Goal: Task Accomplishment & Management: Use online tool/utility

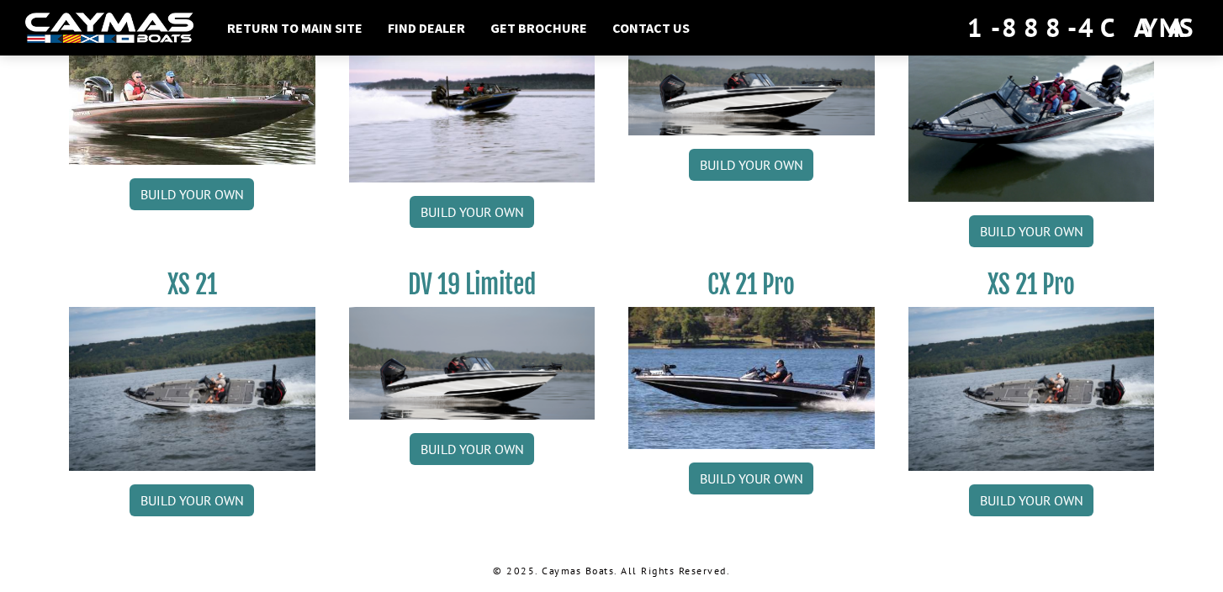
scroll to position [2081, 0]
click at [1025, 499] on link "Build your own" at bounding box center [1031, 500] width 124 height 32
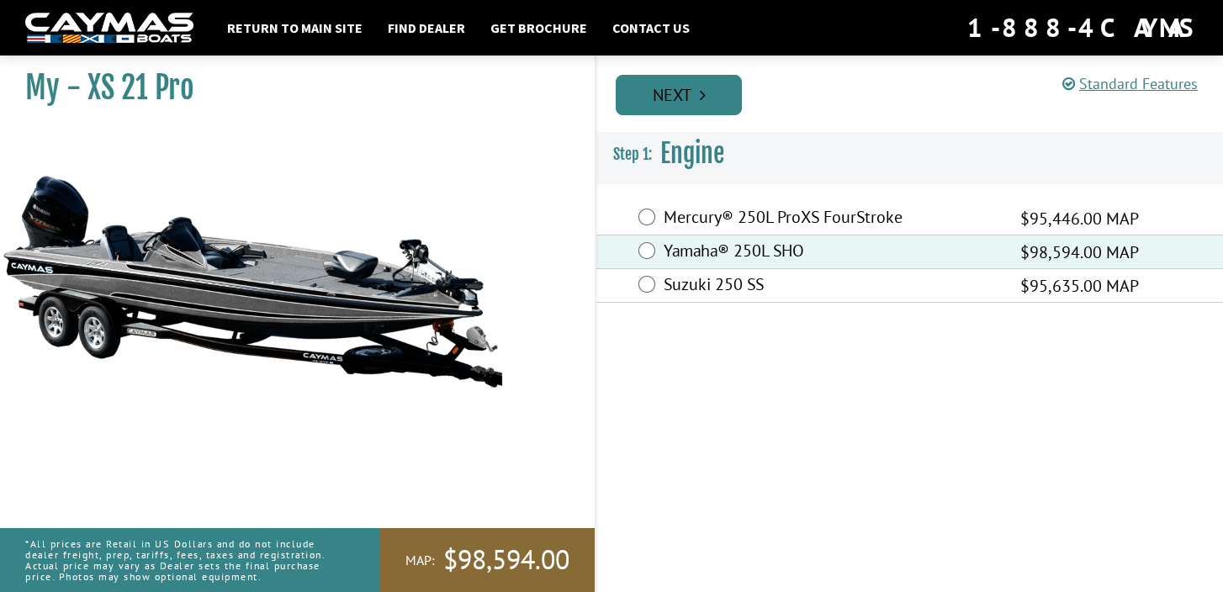
click at [716, 93] on link "Next" at bounding box center [678, 95] width 126 height 40
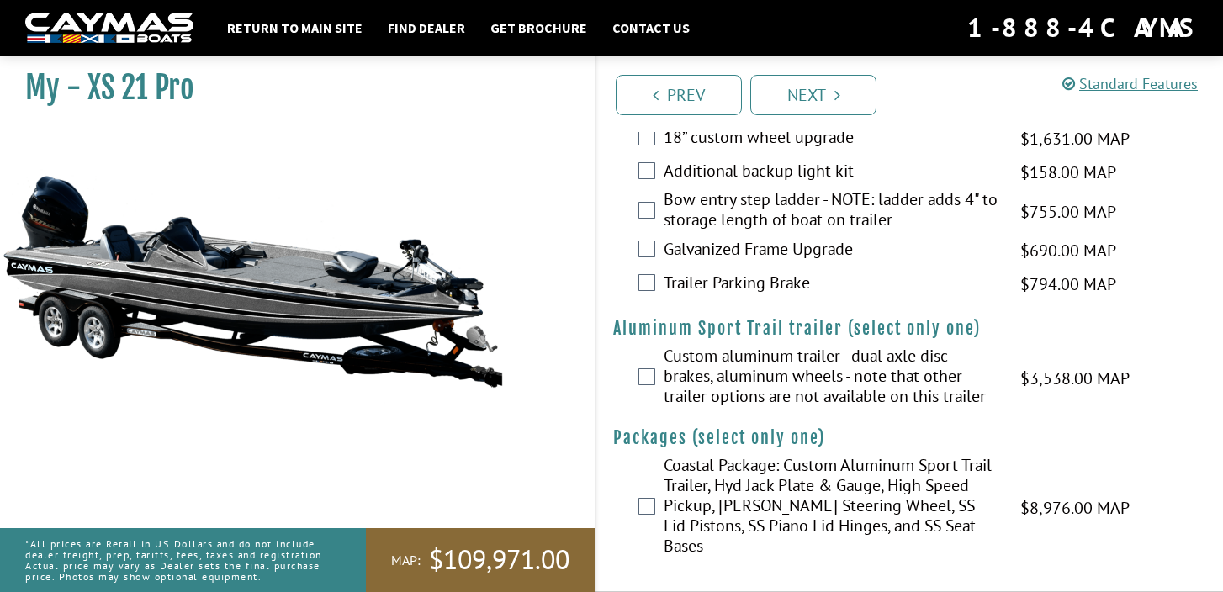
scroll to position [2718, 0]
click at [806, 99] on link "Next" at bounding box center [813, 95] width 126 height 40
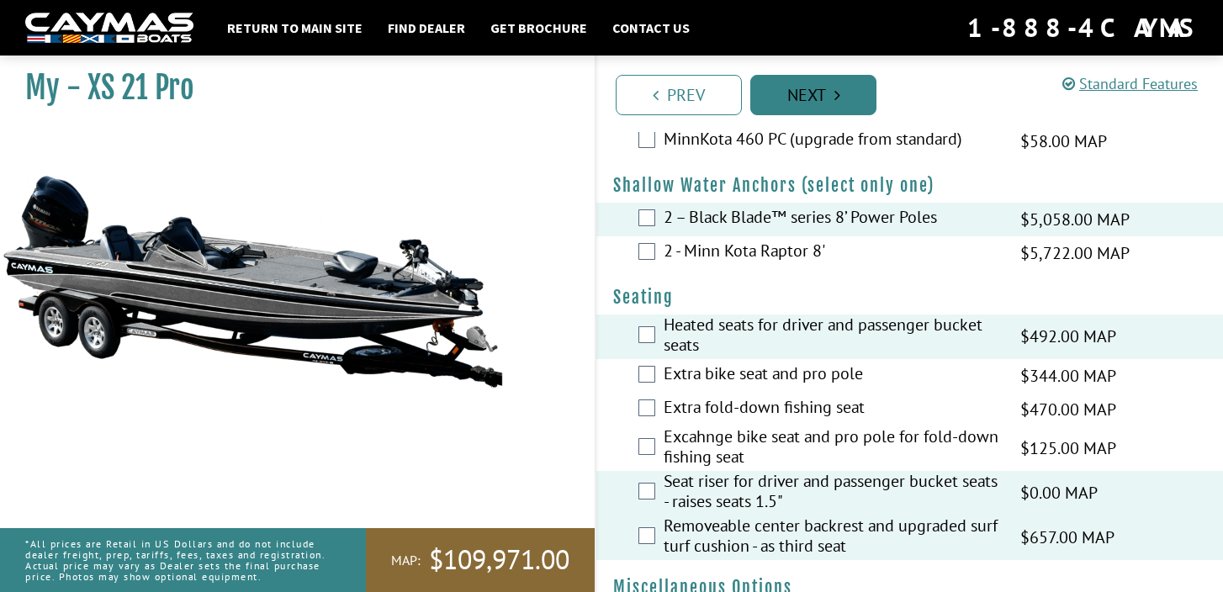
scroll to position [1374, 0]
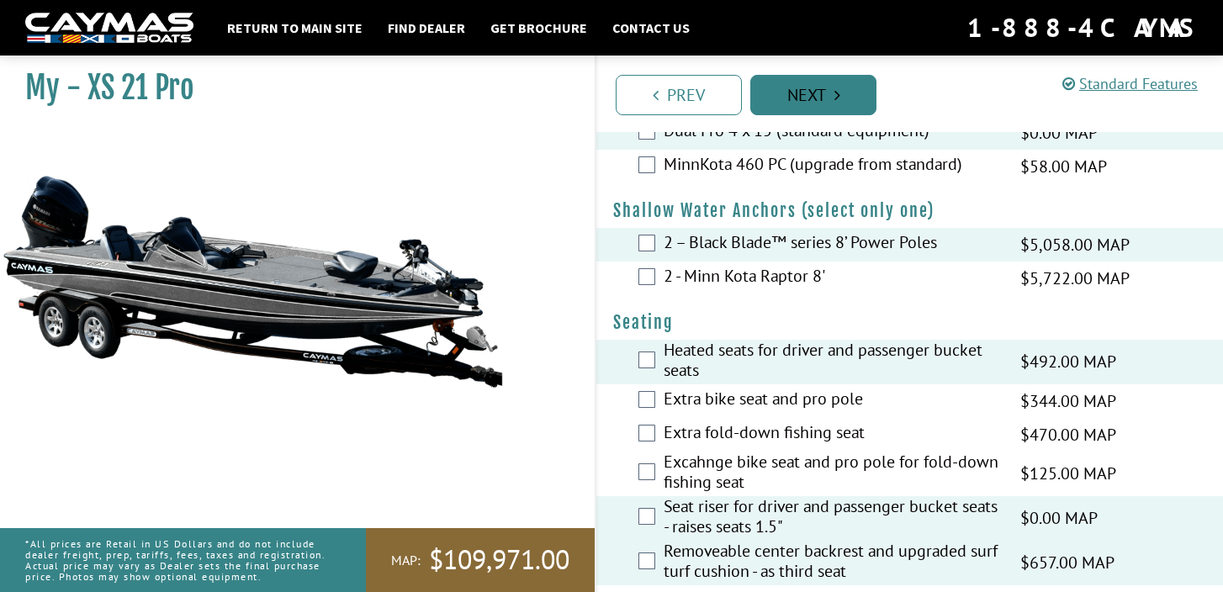
click at [807, 103] on link "Next" at bounding box center [813, 95] width 126 height 40
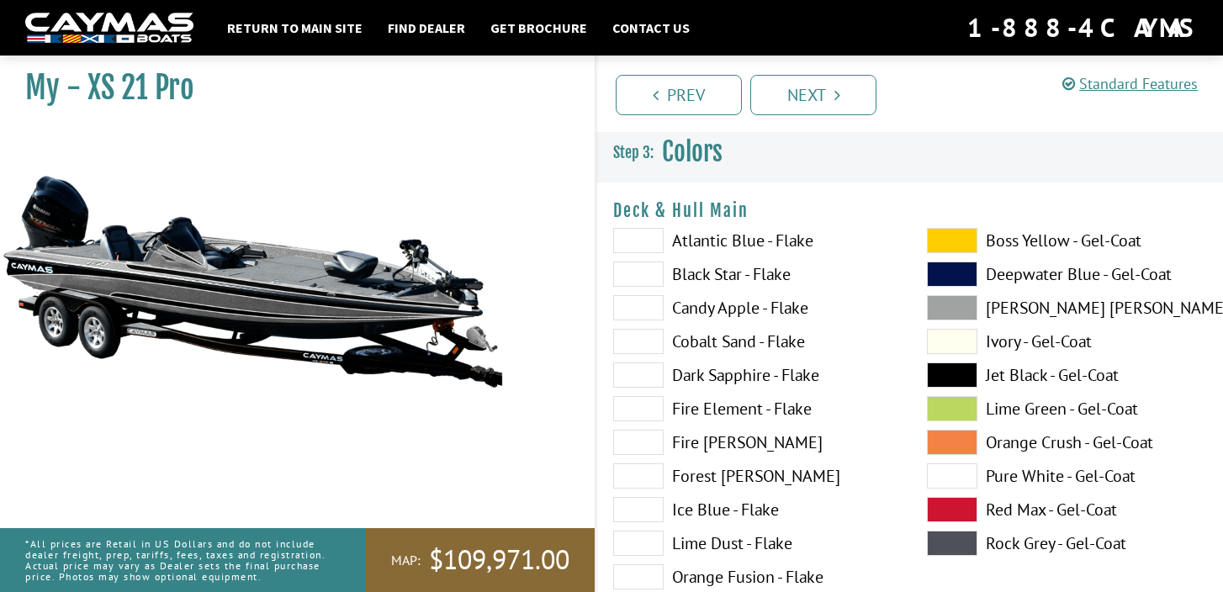
scroll to position [0, 0]
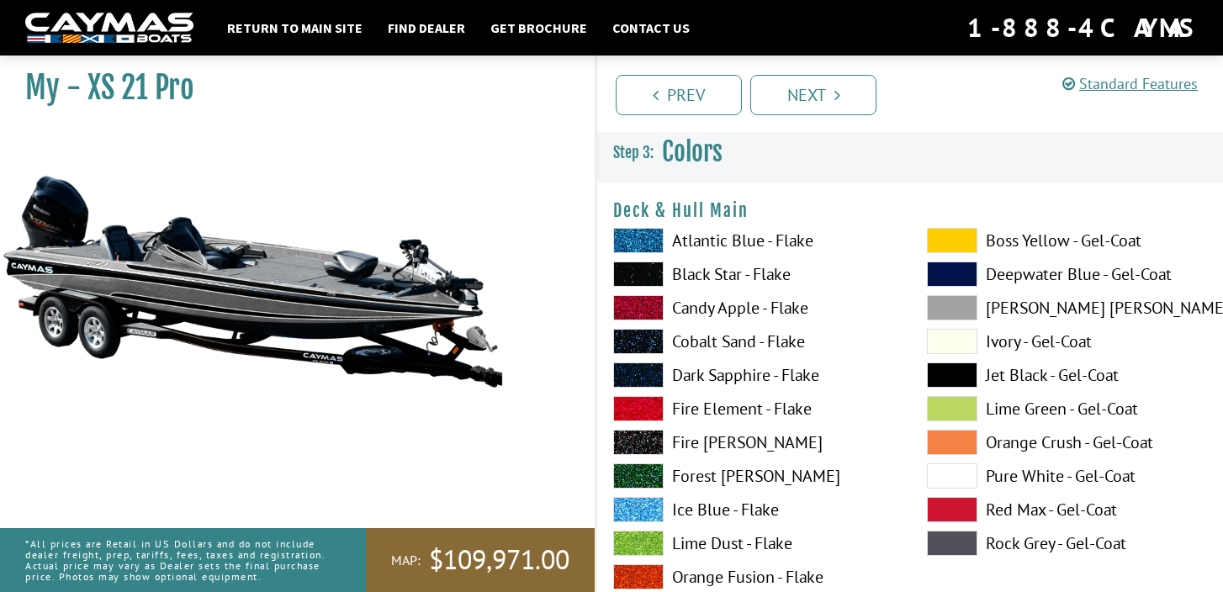
click at [944, 475] on span at bounding box center [952, 475] width 50 height 25
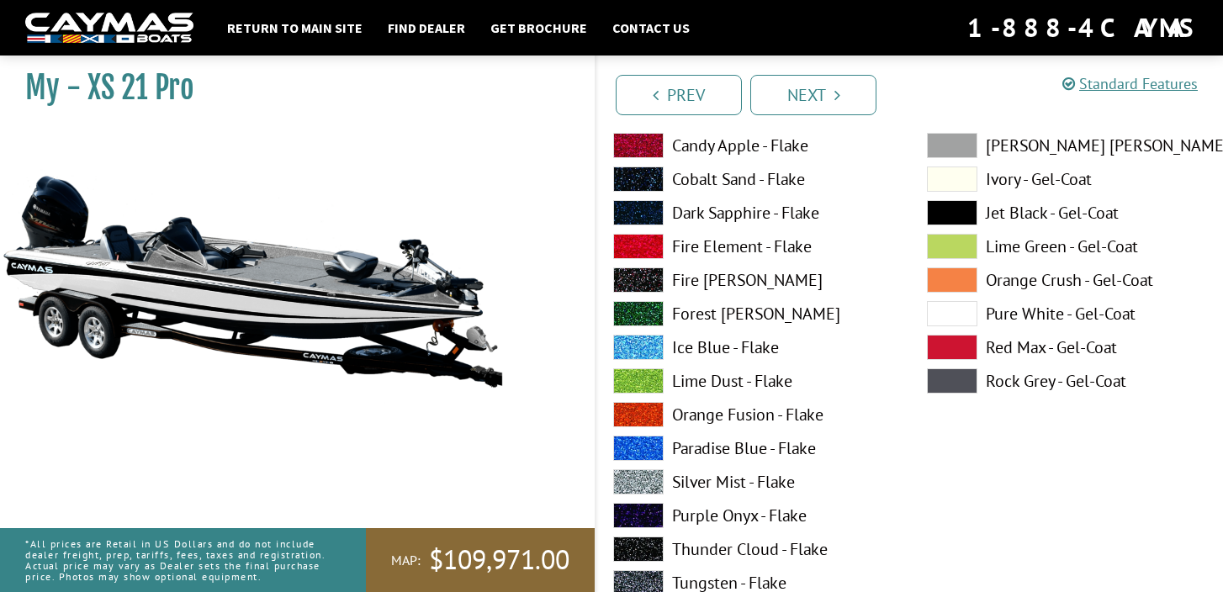
scroll to position [855, 0]
click at [629, 422] on span at bounding box center [638, 413] width 50 height 25
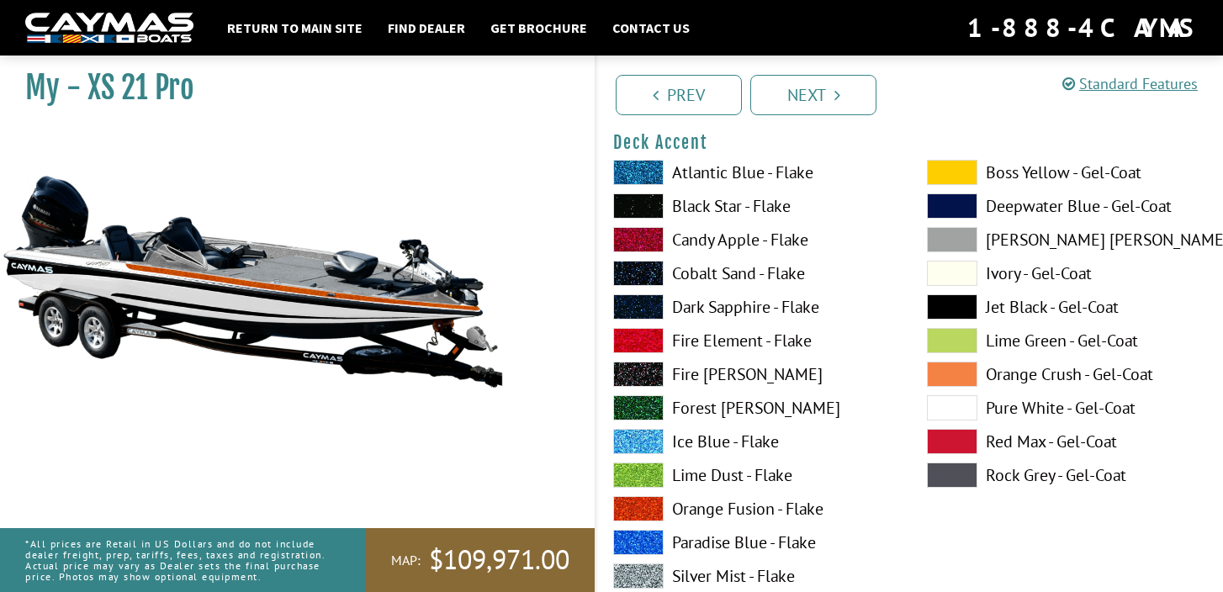
scroll to position [751, 0]
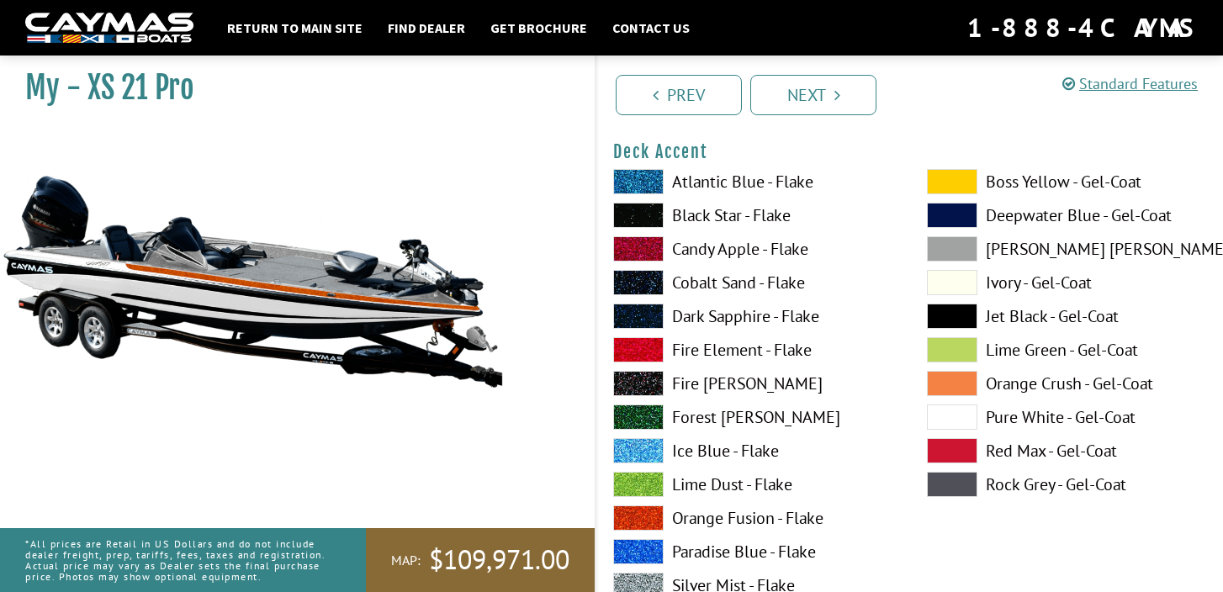
click at [647, 313] on span at bounding box center [638, 316] width 50 height 25
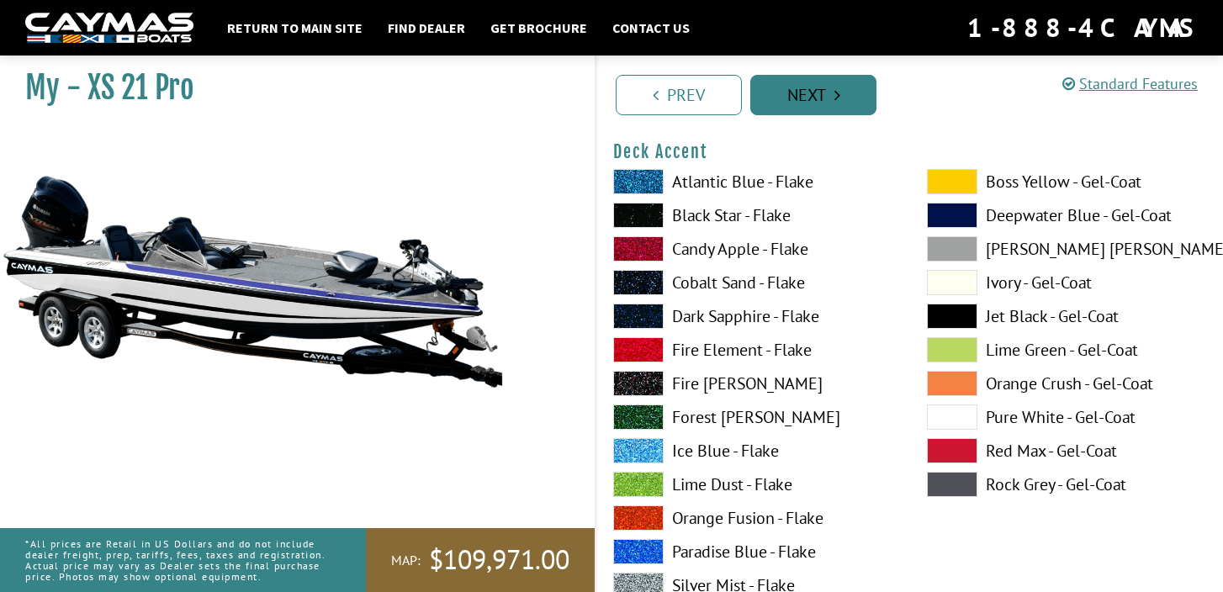
click at [803, 107] on link "Next" at bounding box center [813, 95] width 126 height 40
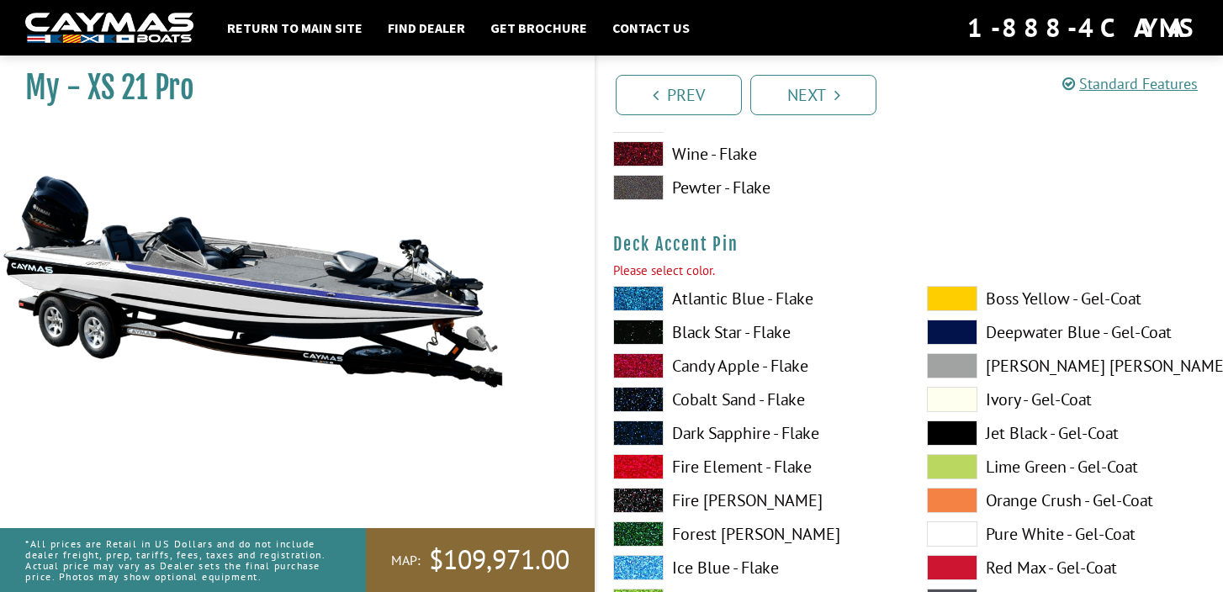
scroll to position [1444, 0]
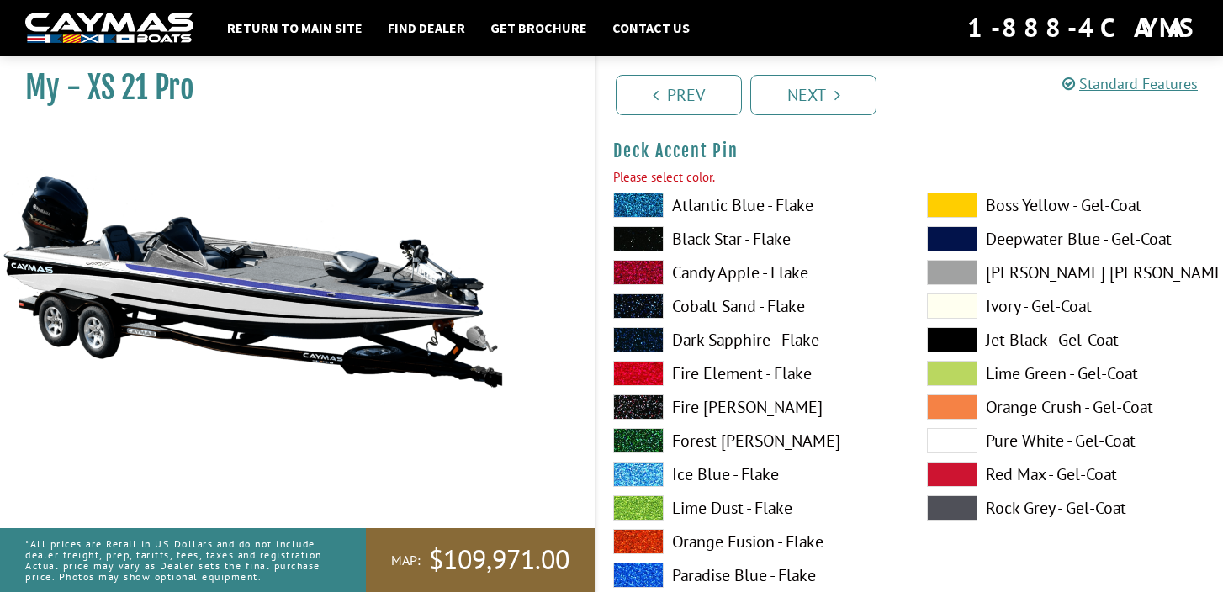
click at [649, 540] on span at bounding box center [638, 541] width 50 height 25
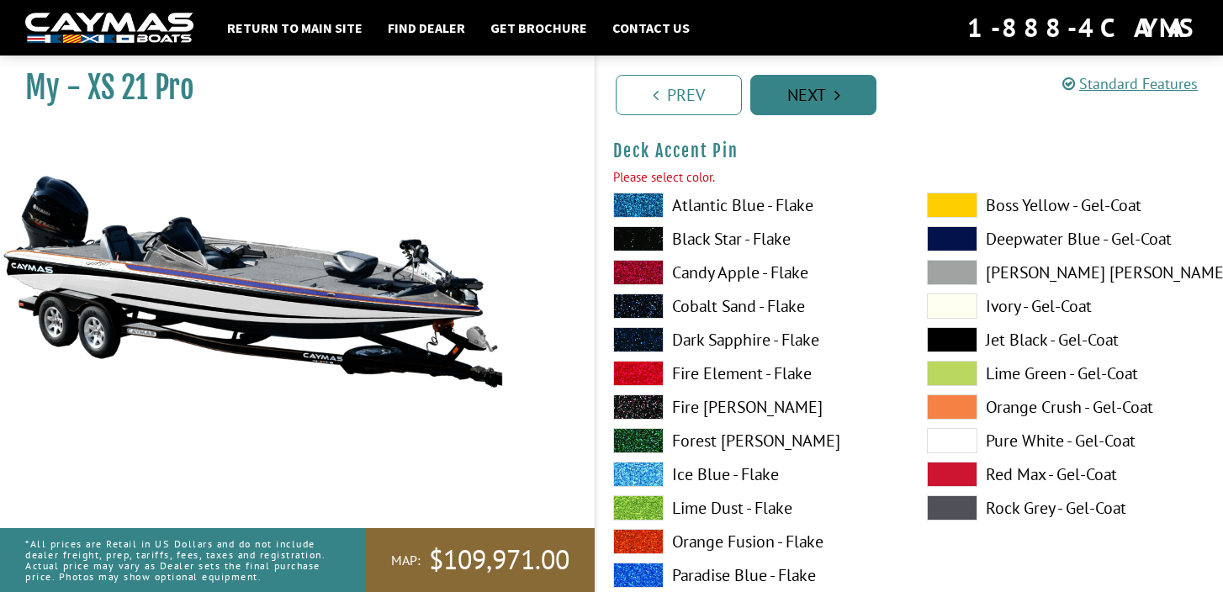
click at [826, 105] on link "Next" at bounding box center [813, 95] width 126 height 40
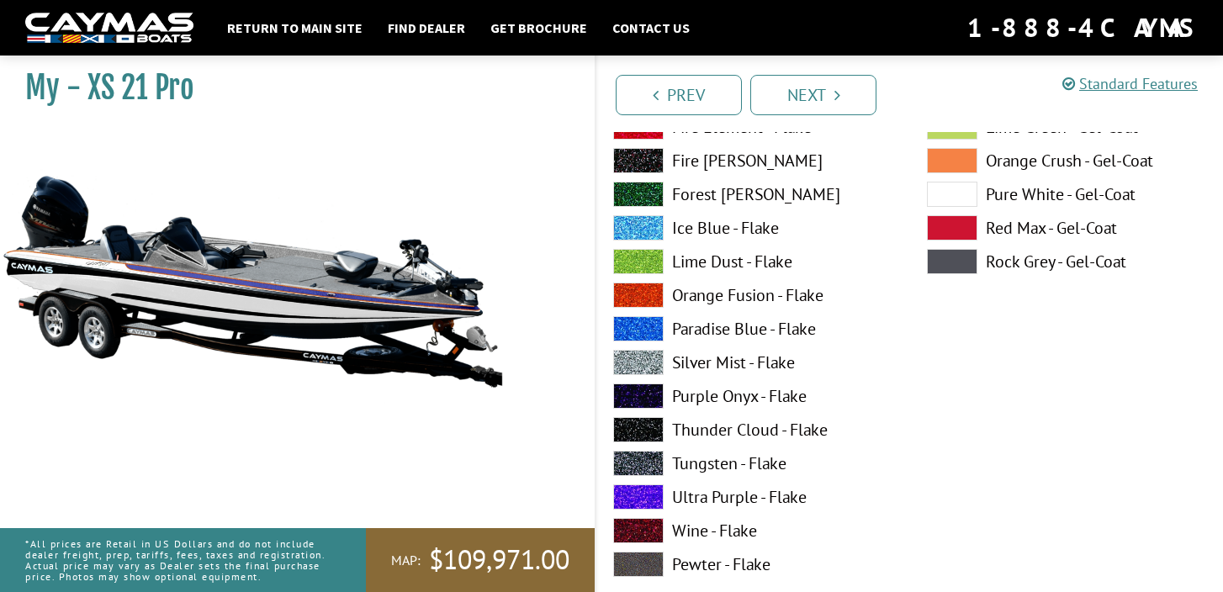
scroll to position [2384, 0]
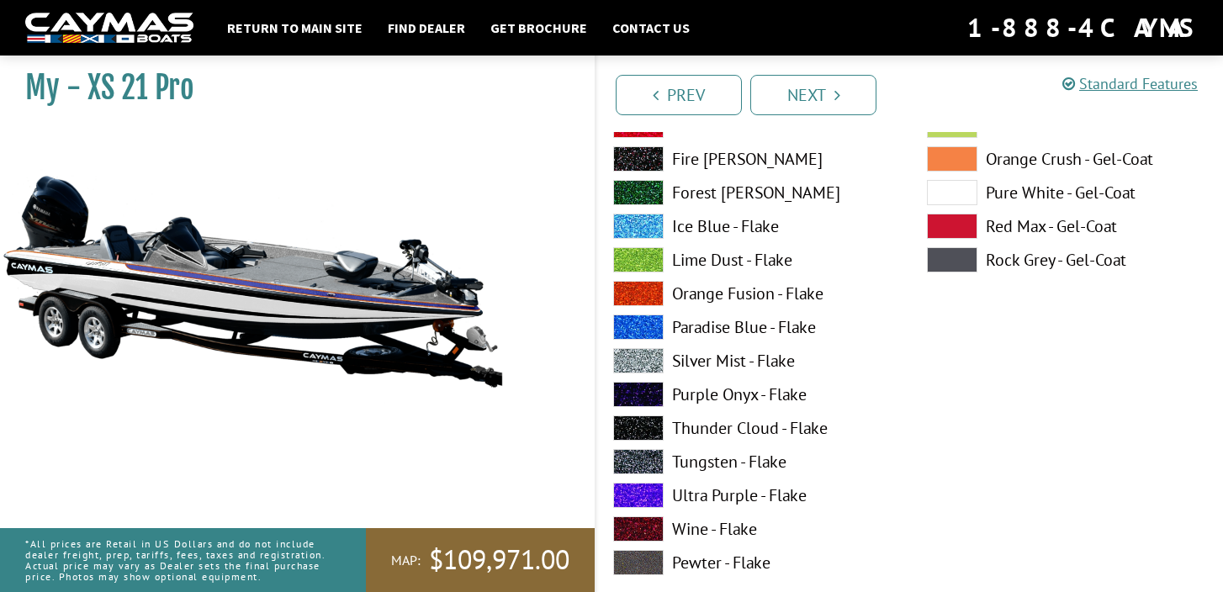
click at [650, 360] on span at bounding box center [638, 360] width 50 height 25
click at [787, 98] on link "Next" at bounding box center [813, 95] width 126 height 40
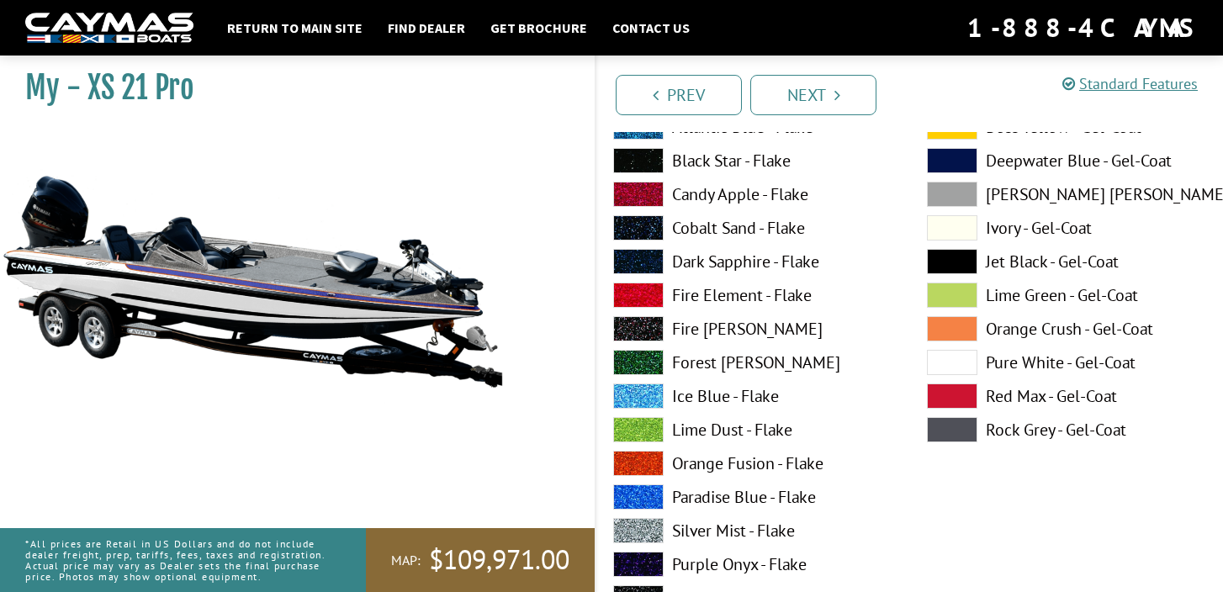
scroll to position [2913, 0]
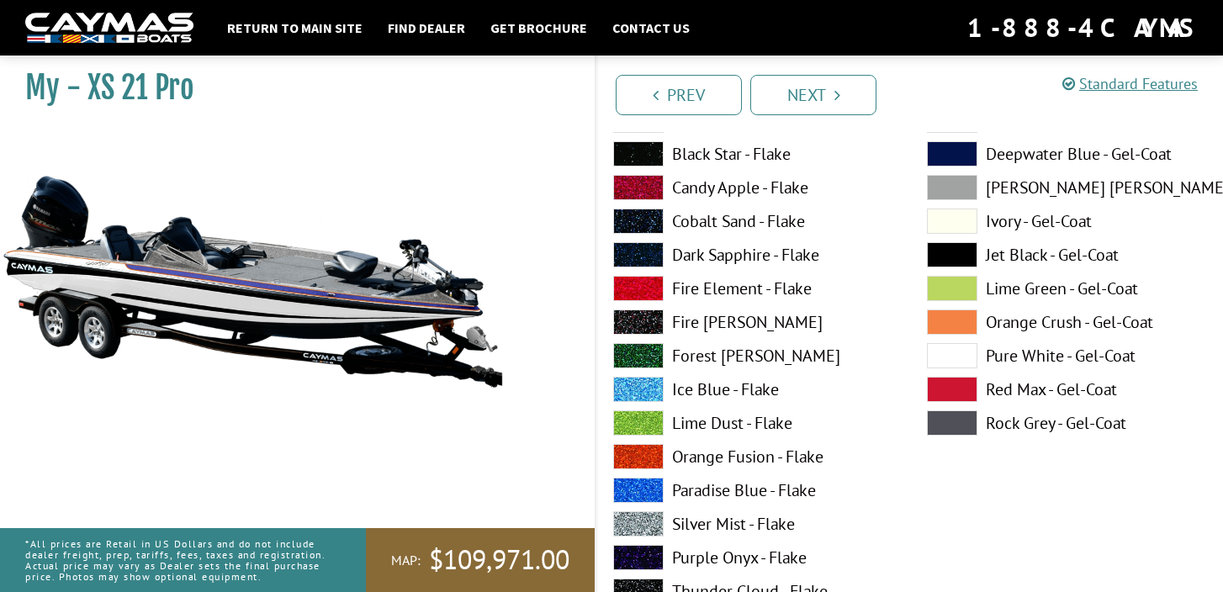
click at [649, 454] on span at bounding box center [638, 456] width 50 height 25
click at [811, 103] on link "Next" at bounding box center [813, 95] width 126 height 40
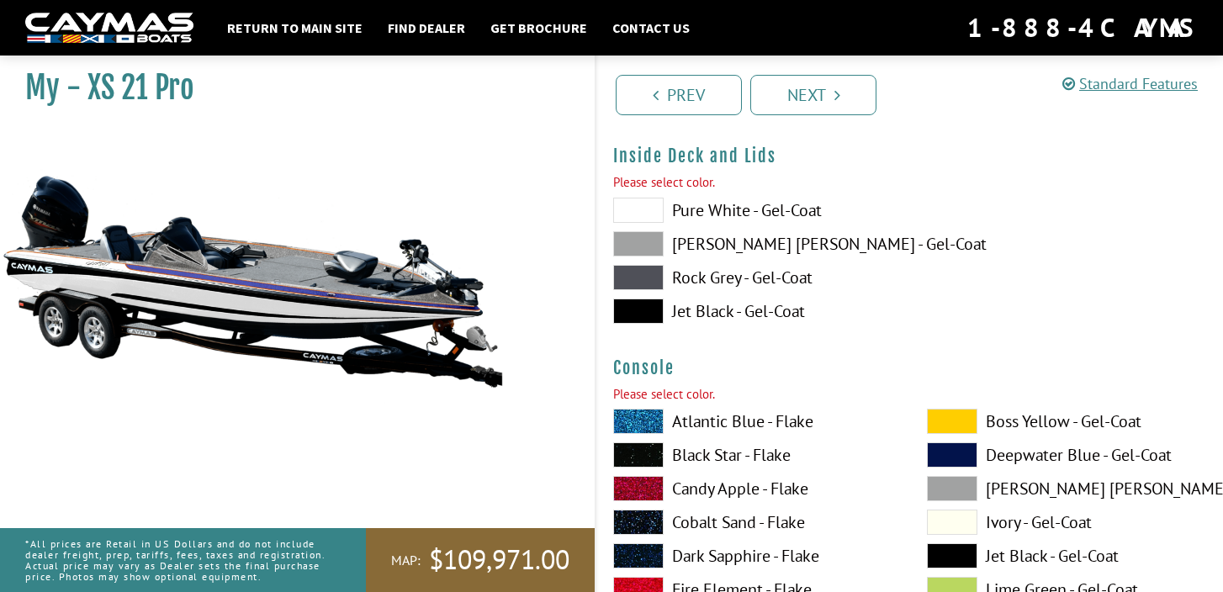
scroll to position [3520, 0]
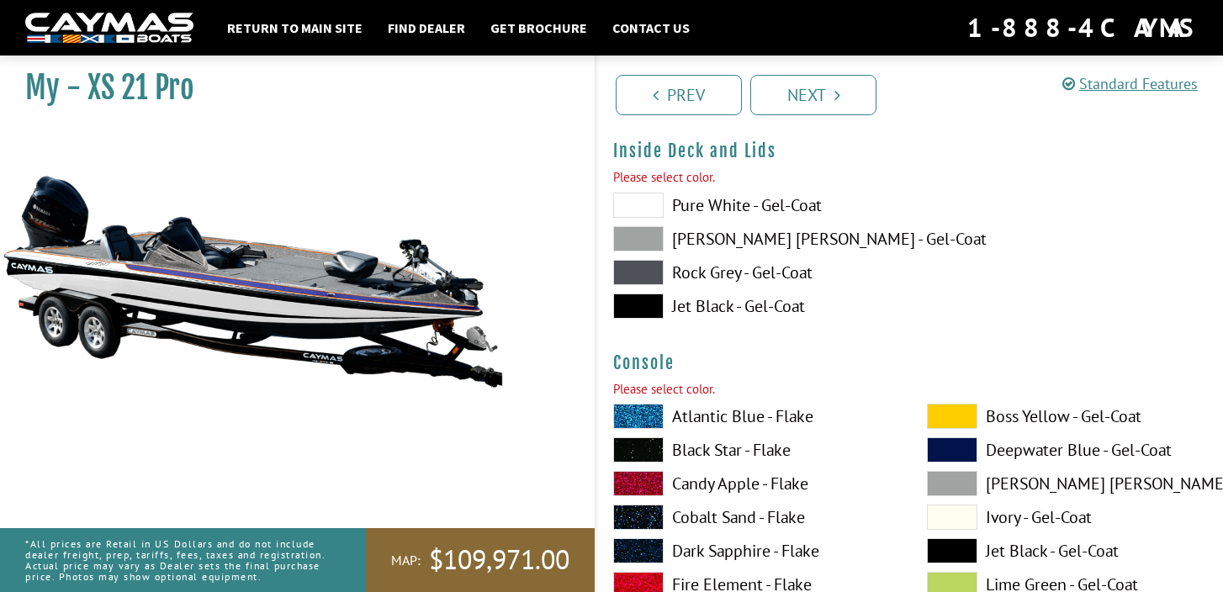
click at [740, 205] on label "Pure White - Gel-Coat" at bounding box center [753, 205] width 280 height 25
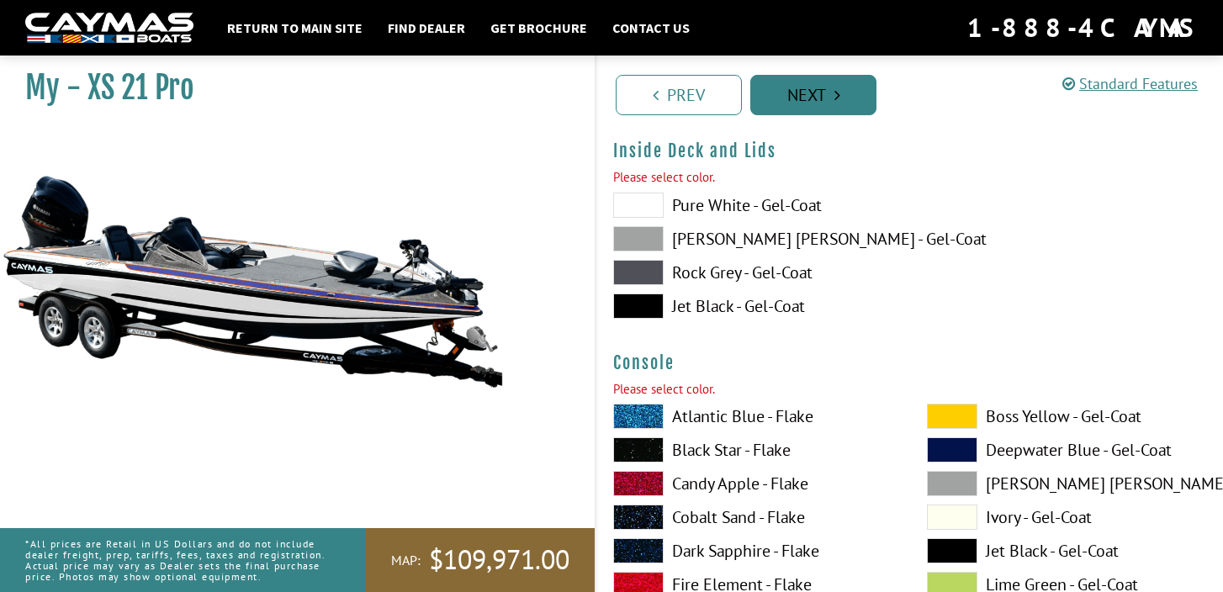
click at [812, 97] on link "Next" at bounding box center [813, 95] width 126 height 40
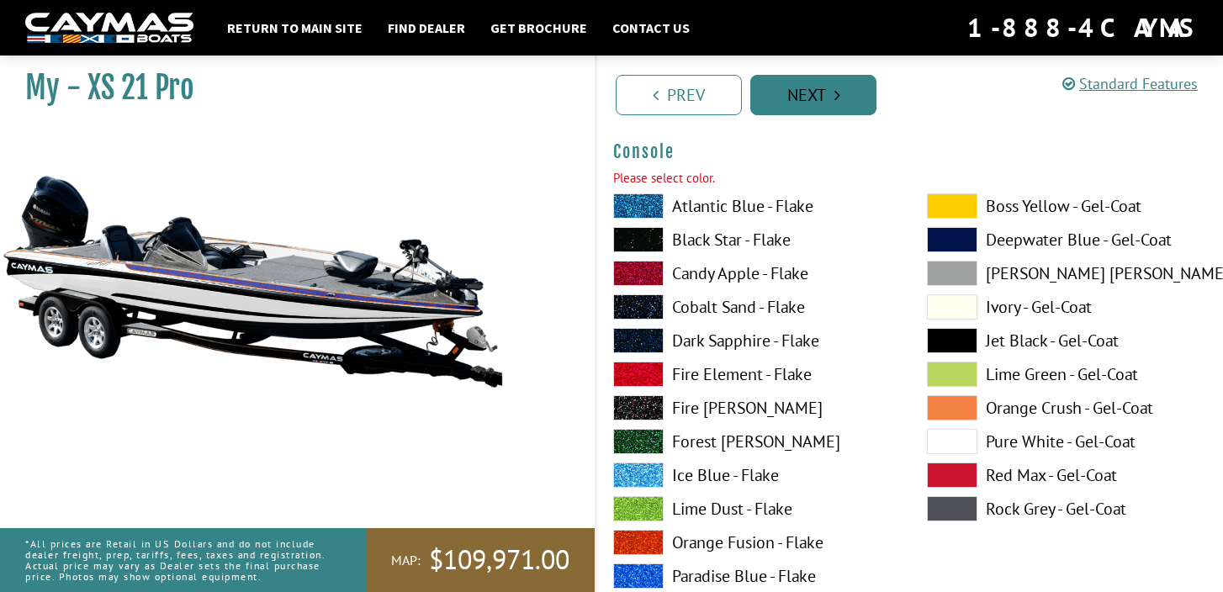
scroll to position [3707, 0]
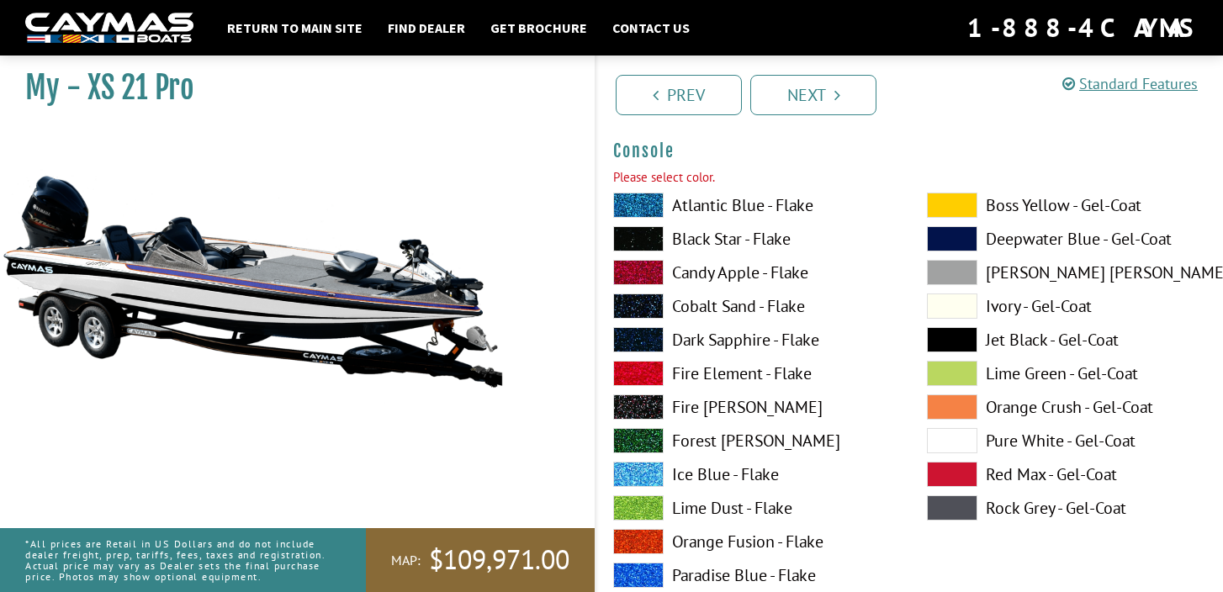
click at [938, 436] on span at bounding box center [952, 440] width 50 height 25
click at [812, 87] on link "Next" at bounding box center [813, 95] width 126 height 40
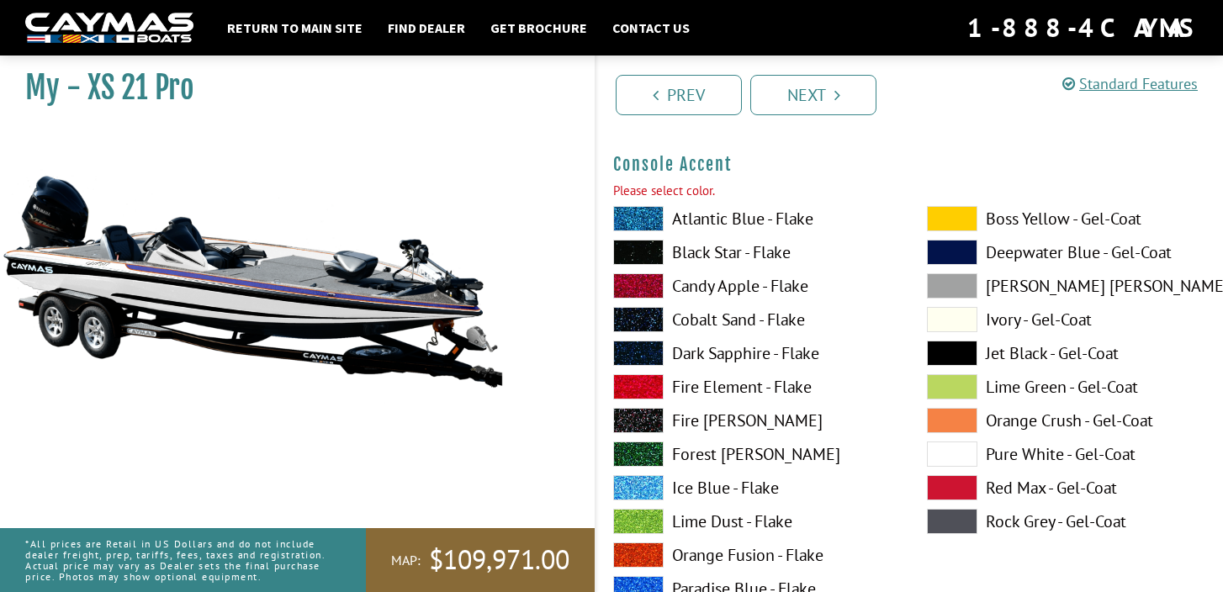
scroll to position [4399, 0]
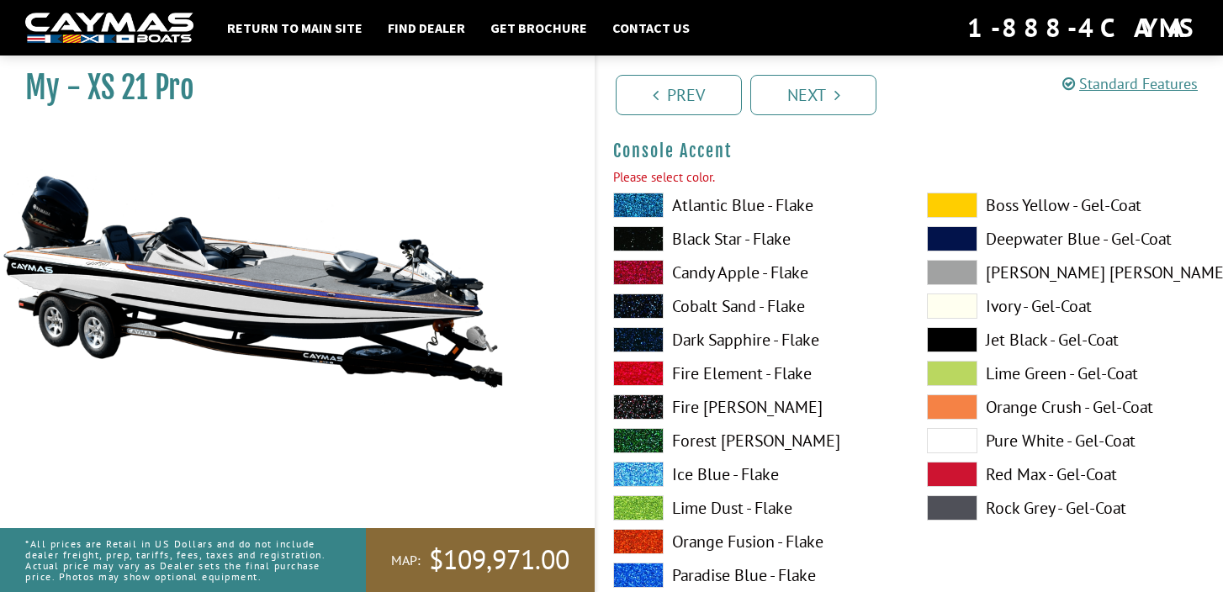
click at [652, 540] on span at bounding box center [638, 541] width 50 height 25
click at [653, 336] on span at bounding box center [638, 339] width 50 height 25
click at [795, 100] on link "Next" at bounding box center [813, 95] width 126 height 40
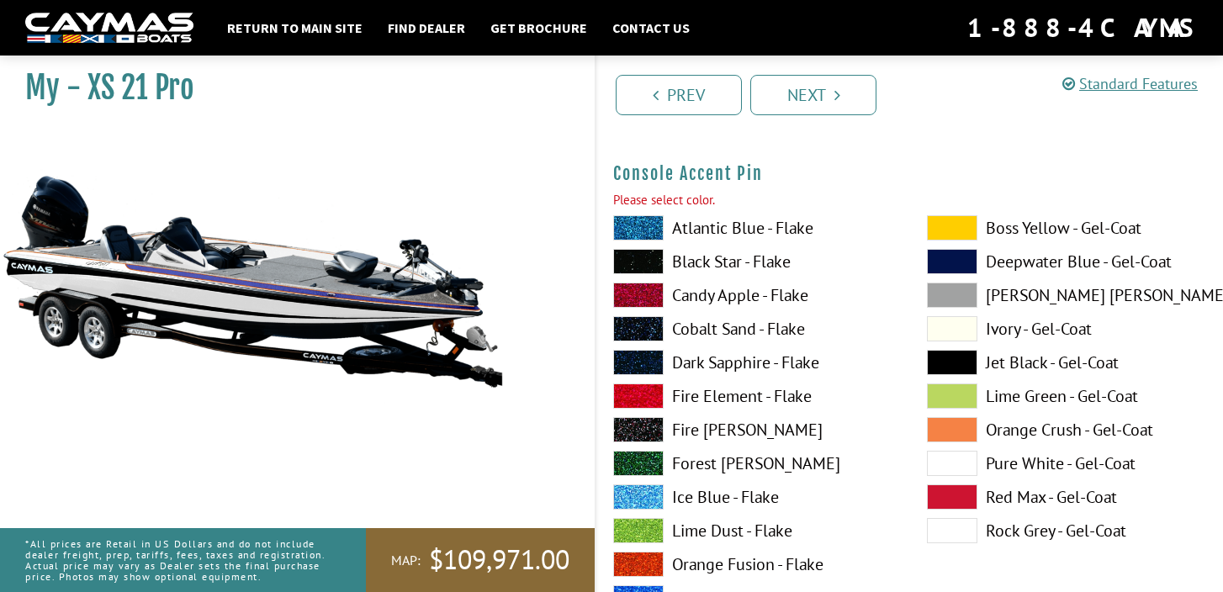
scroll to position [5091, 0]
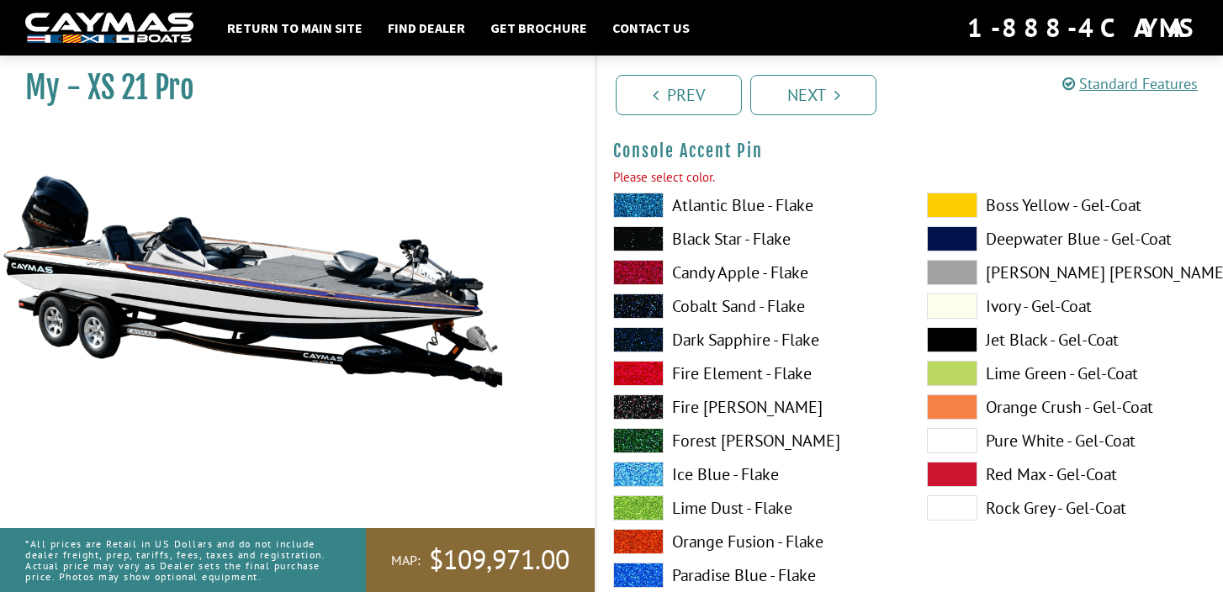
click at [653, 539] on span at bounding box center [638, 541] width 50 height 25
click at [812, 84] on link "Next" at bounding box center [813, 95] width 126 height 40
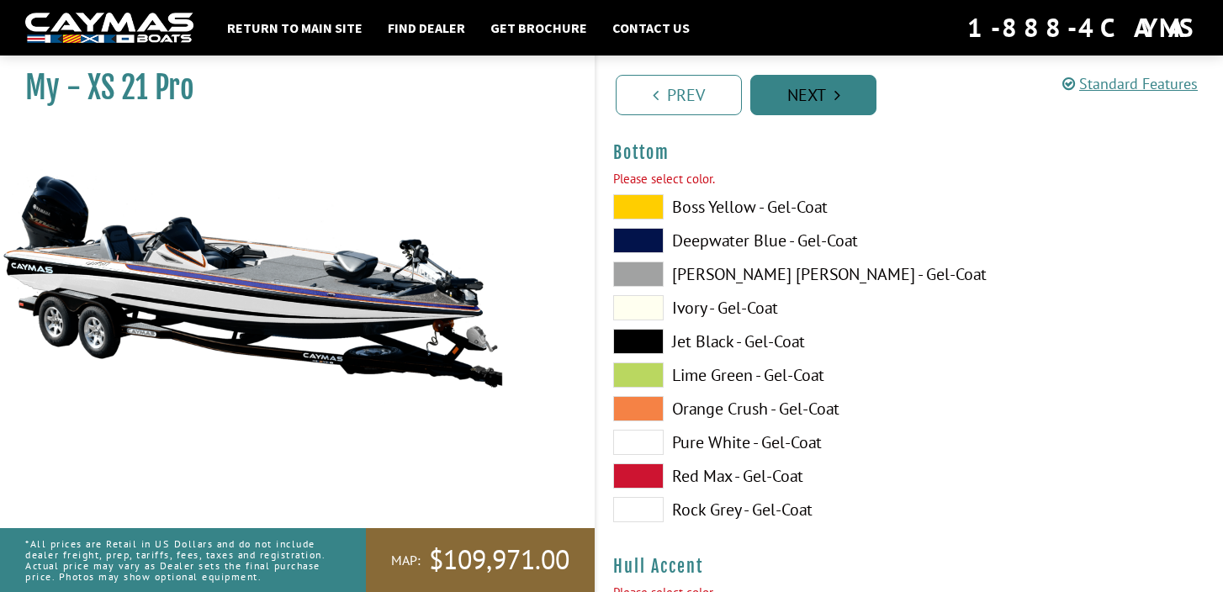
scroll to position [5783, 0]
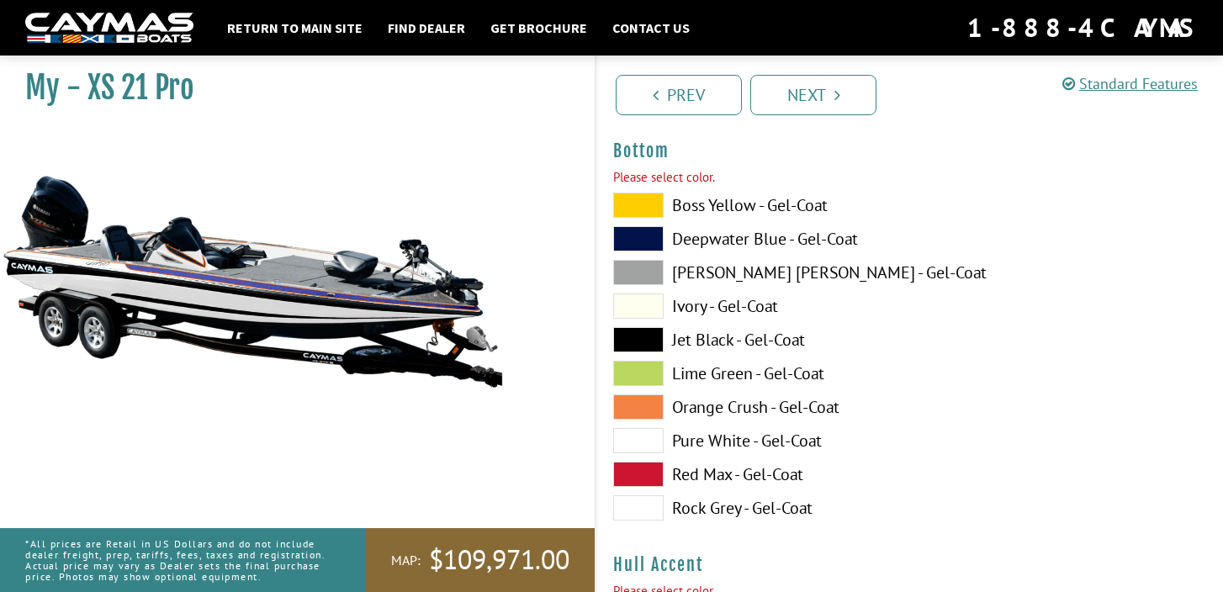
click at [658, 445] on span at bounding box center [638, 440] width 50 height 25
click at [645, 246] on span at bounding box center [638, 238] width 50 height 25
click at [656, 440] on span at bounding box center [638, 440] width 50 height 25
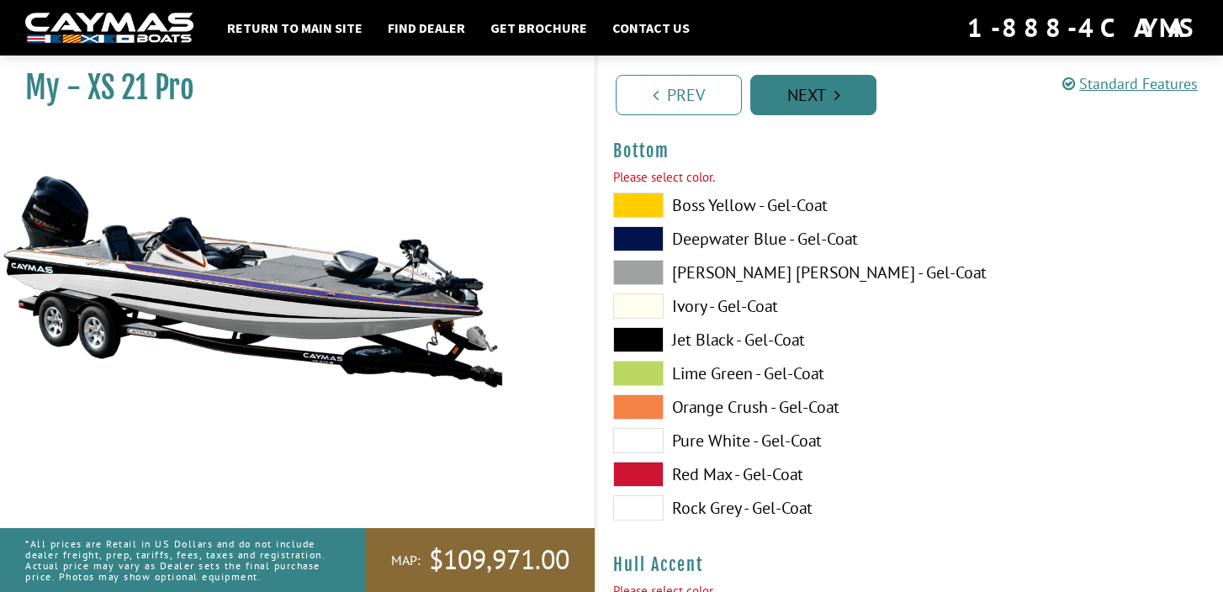
click at [812, 98] on link "Next" at bounding box center [813, 95] width 126 height 40
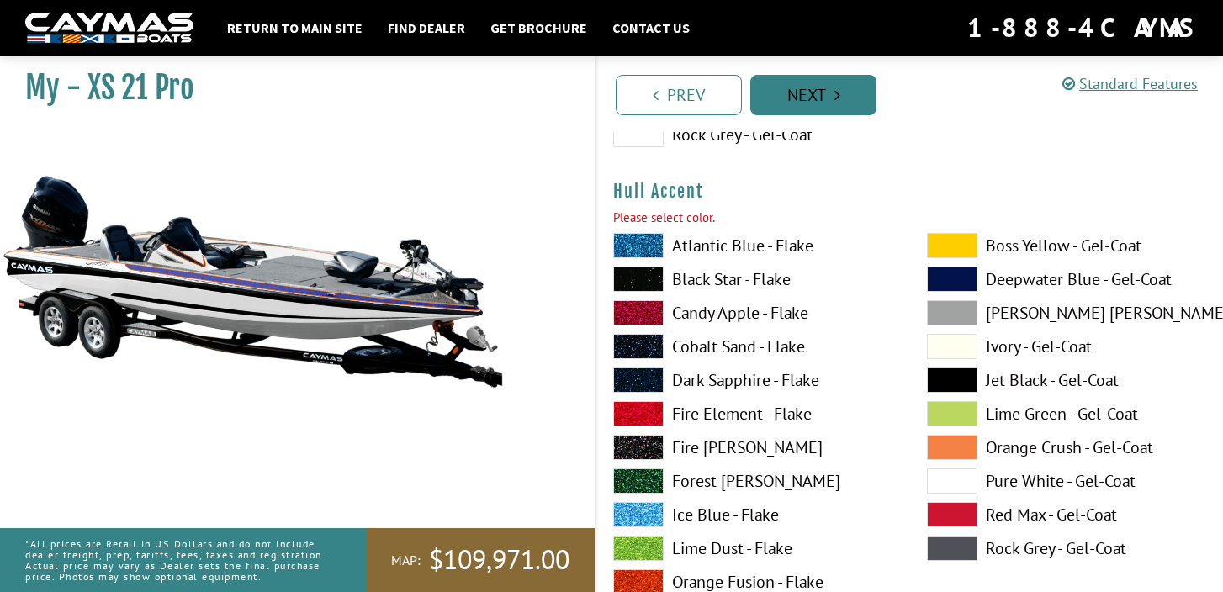
scroll to position [6172, 0]
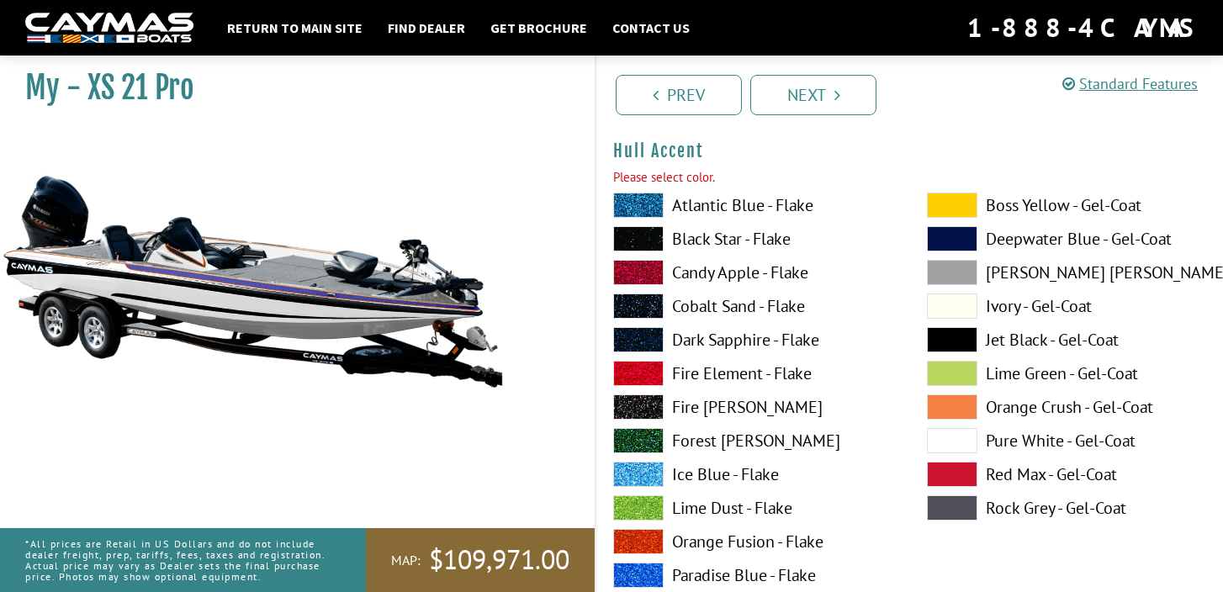
click at [658, 542] on span at bounding box center [638, 541] width 50 height 25
click at [647, 339] on span at bounding box center [638, 339] width 50 height 25
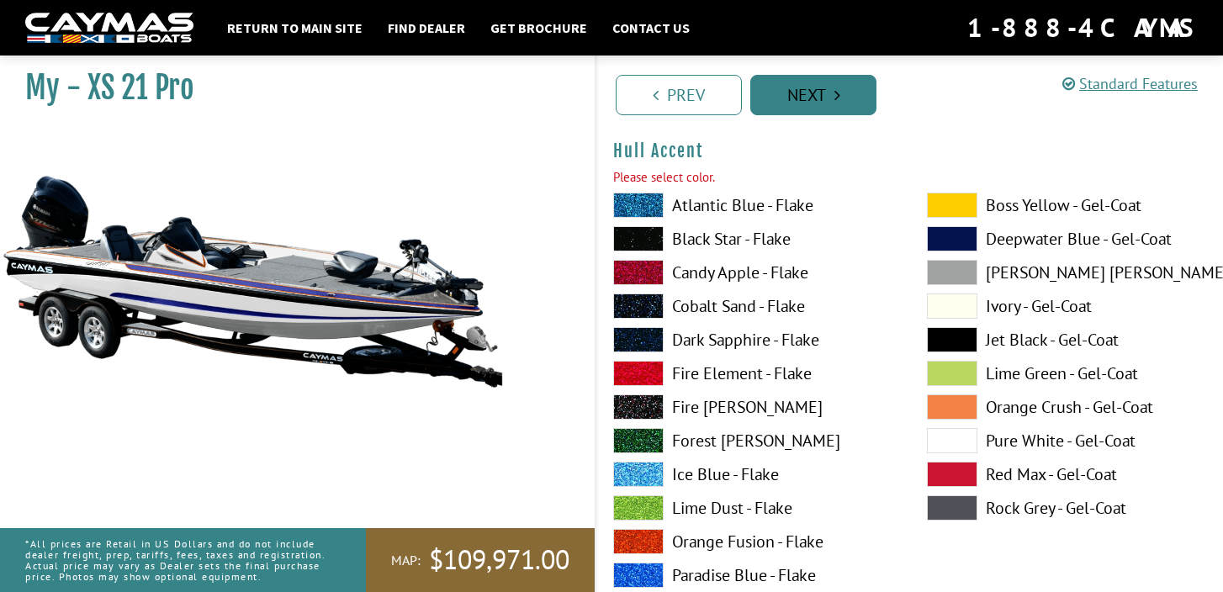
click at [820, 94] on link "Next" at bounding box center [813, 95] width 126 height 40
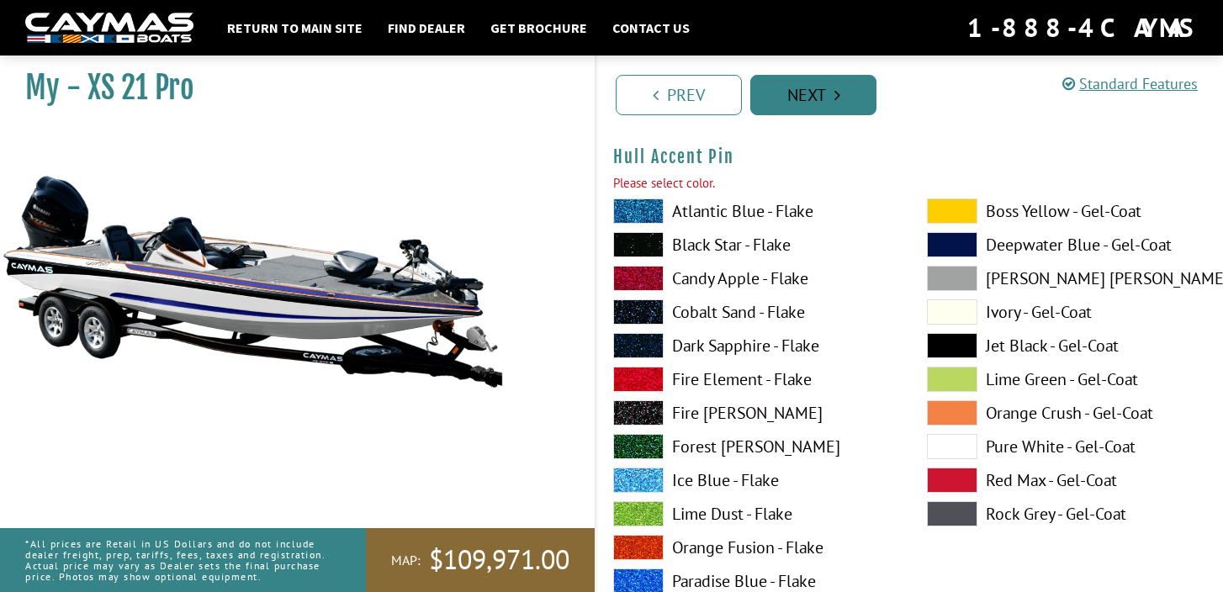
scroll to position [6864, 0]
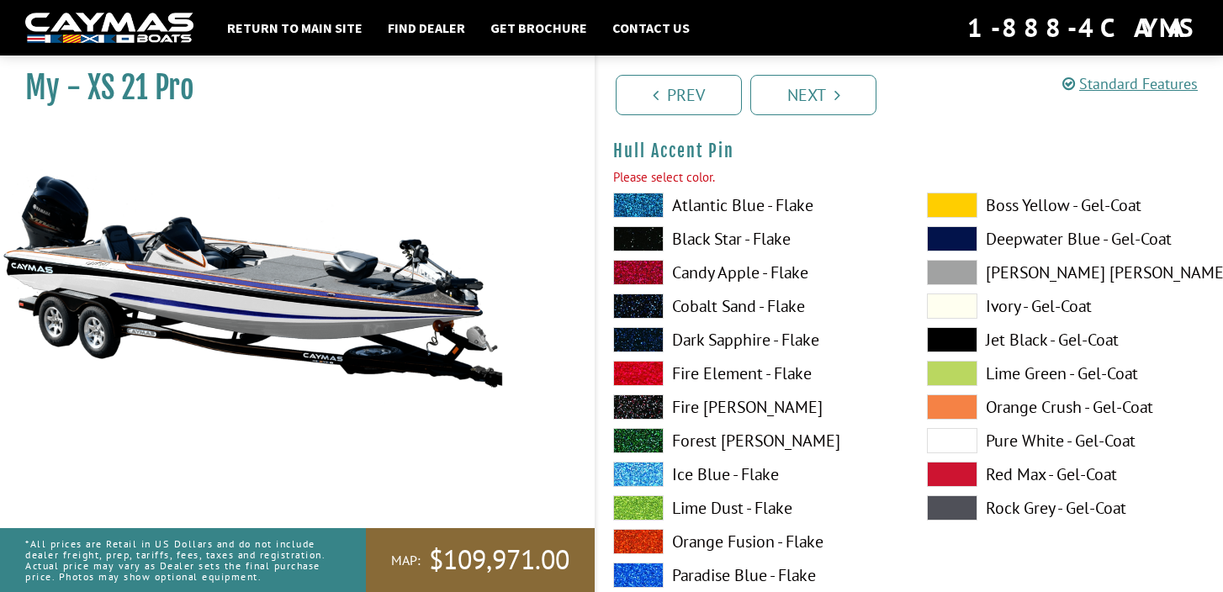
click at [648, 542] on span at bounding box center [638, 541] width 50 height 25
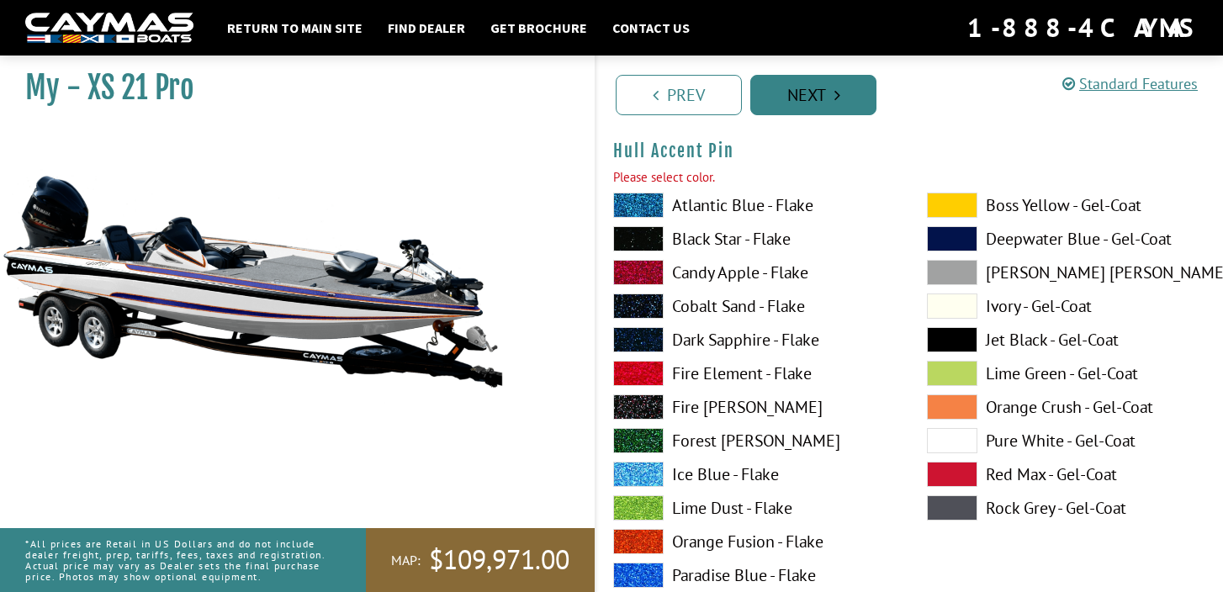
click at [814, 108] on link "Next" at bounding box center [813, 95] width 126 height 40
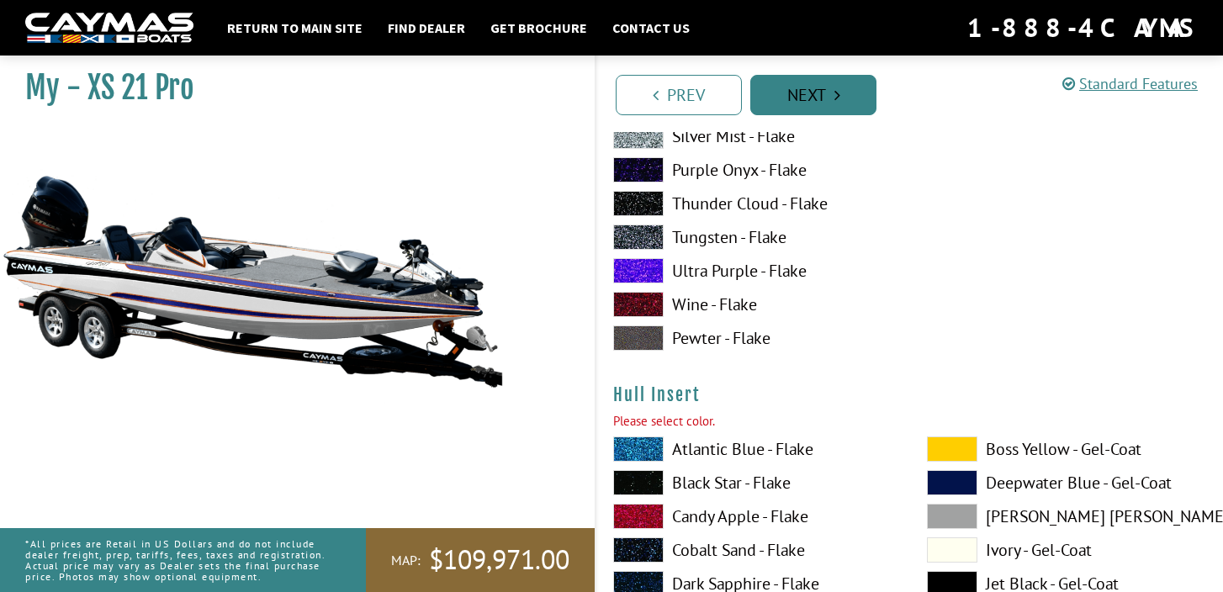
scroll to position [7556, 0]
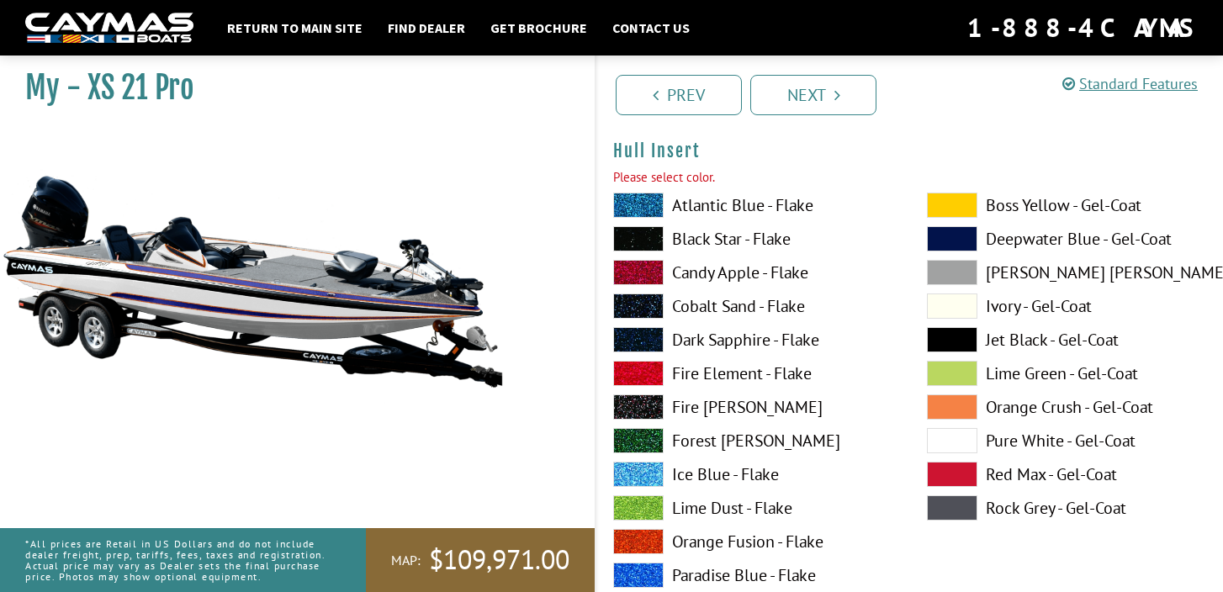
click at [640, 338] on span at bounding box center [638, 339] width 50 height 25
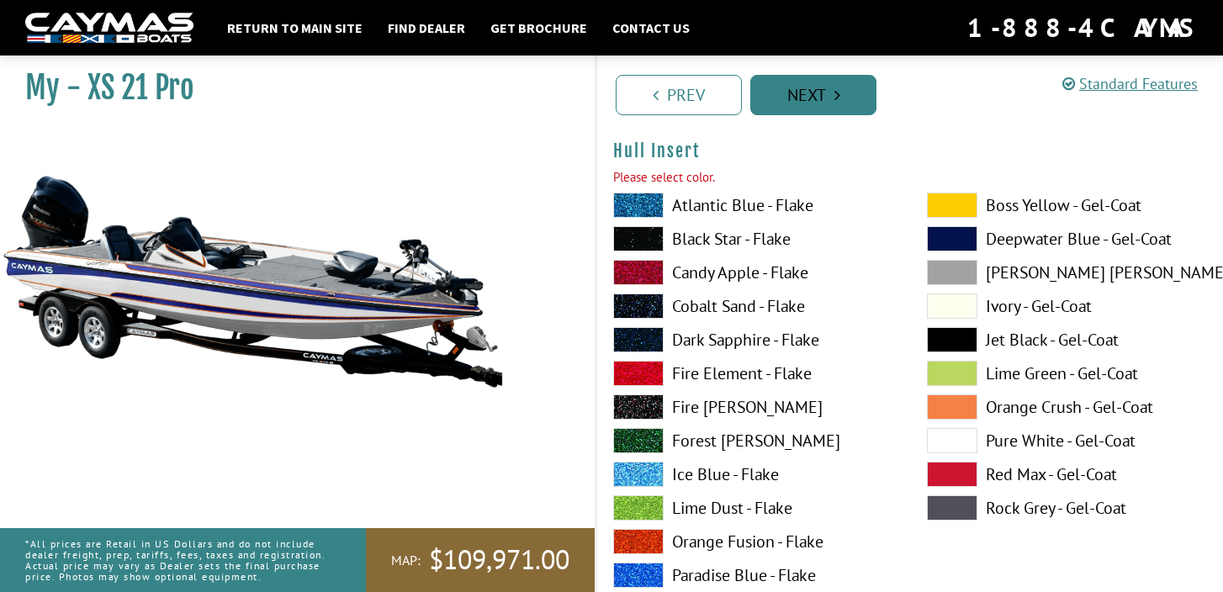
click at [805, 103] on link "Next" at bounding box center [813, 95] width 126 height 40
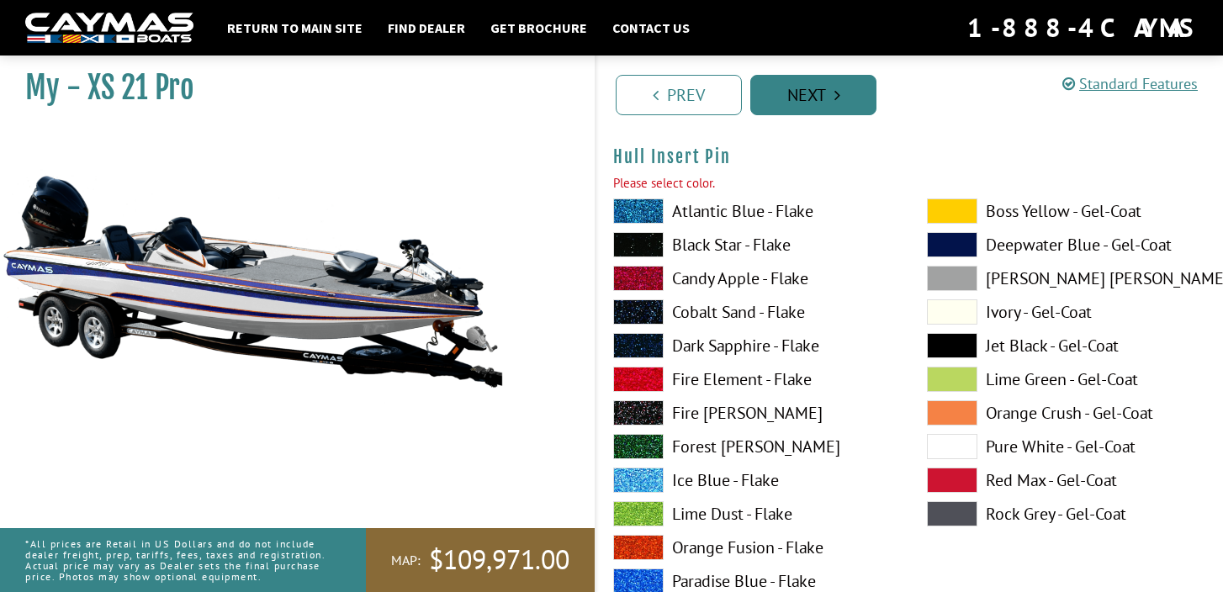
scroll to position [8248, 0]
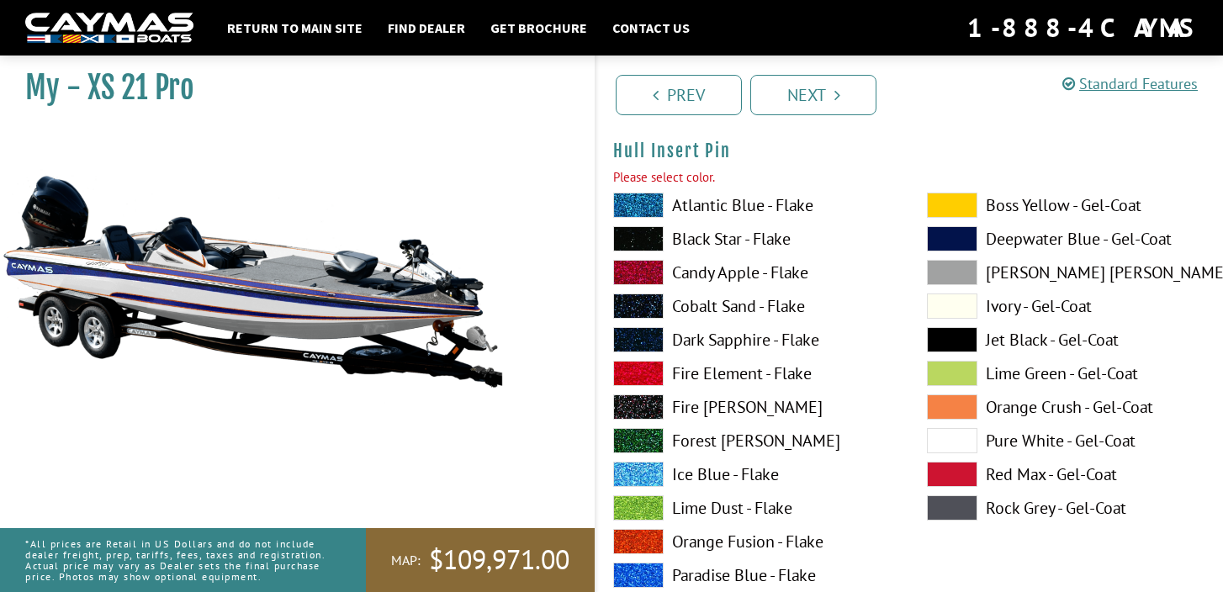
click at [648, 541] on span at bounding box center [638, 541] width 50 height 25
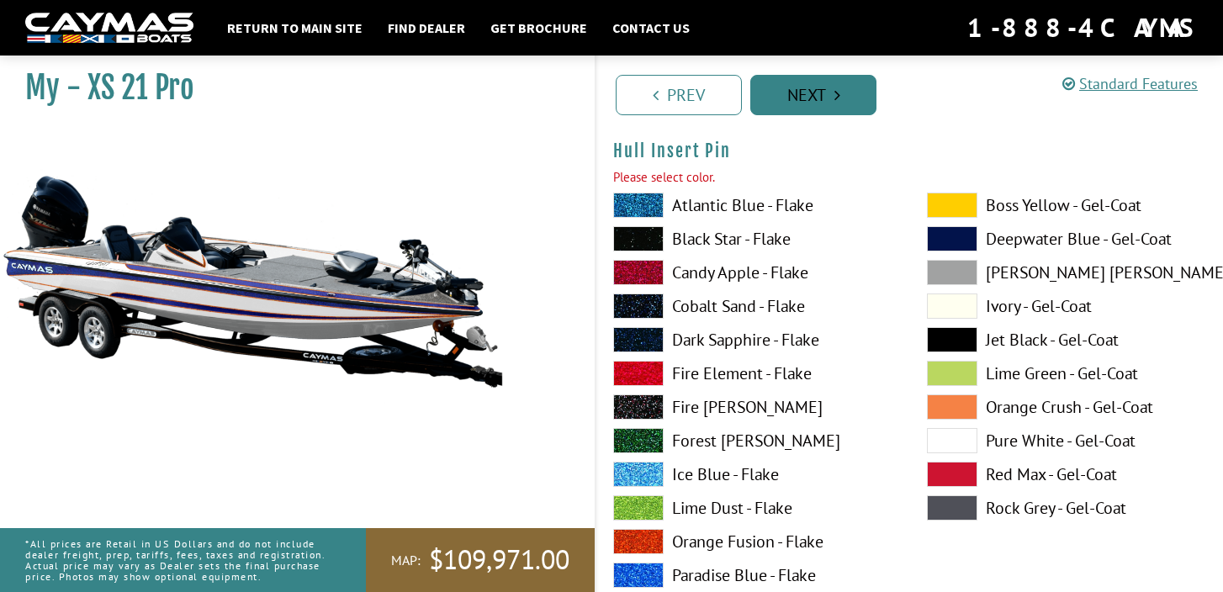
click at [811, 101] on link "Next" at bounding box center [813, 95] width 126 height 40
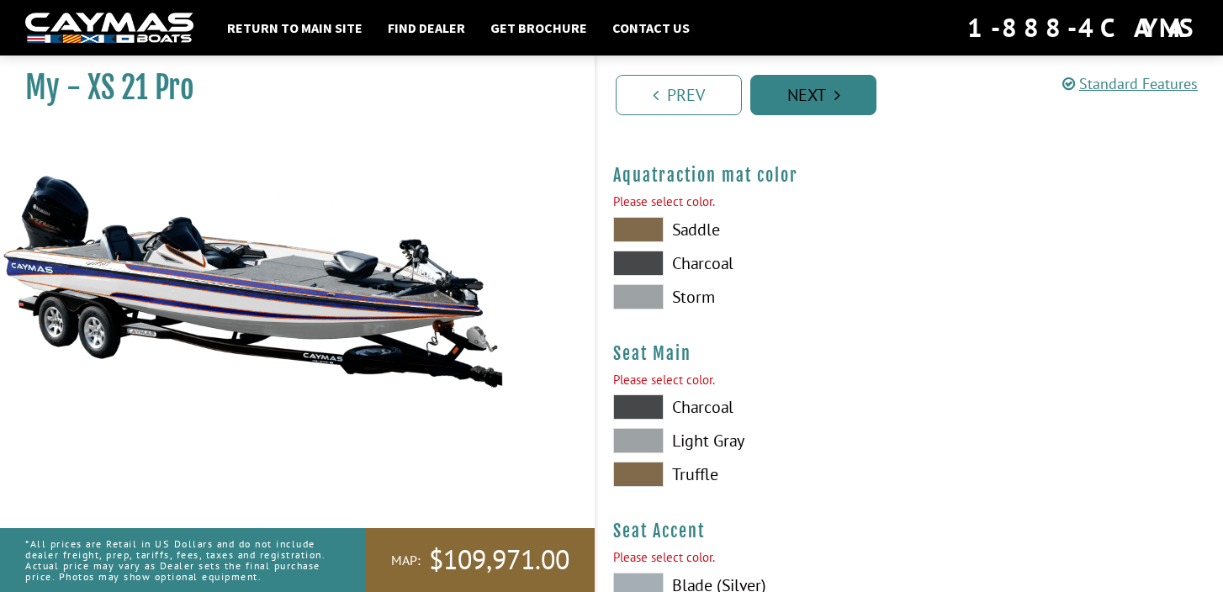
scroll to position [8940, 0]
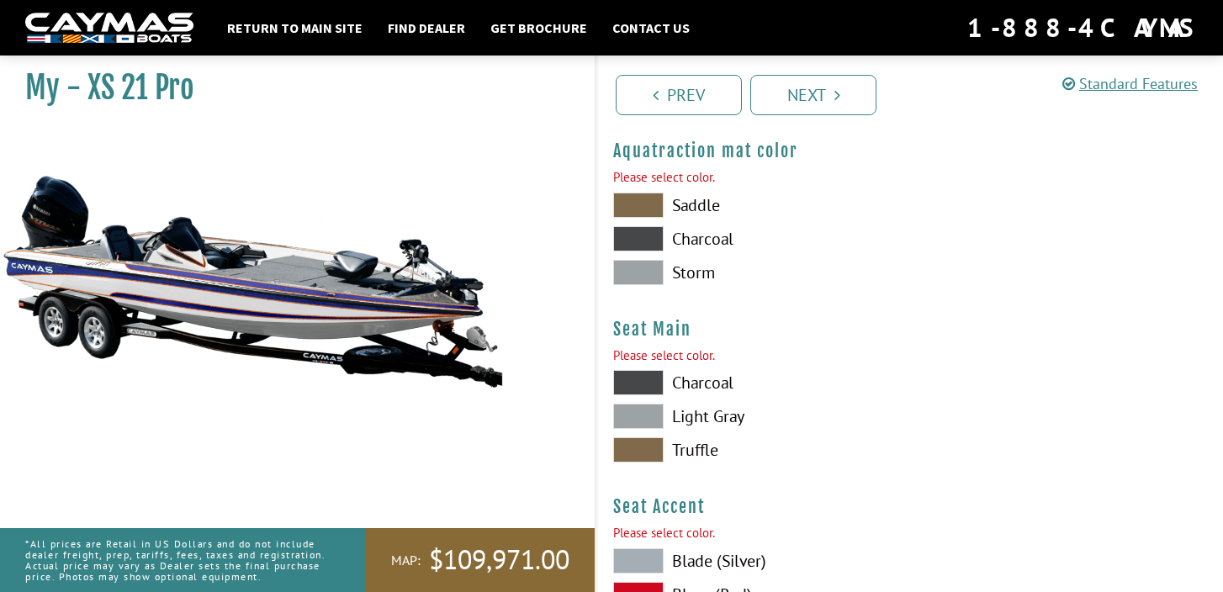
click at [648, 271] on span at bounding box center [638, 272] width 50 height 25
click at [652, 413] on span at bounding box center [638, 416] width 50 height 25
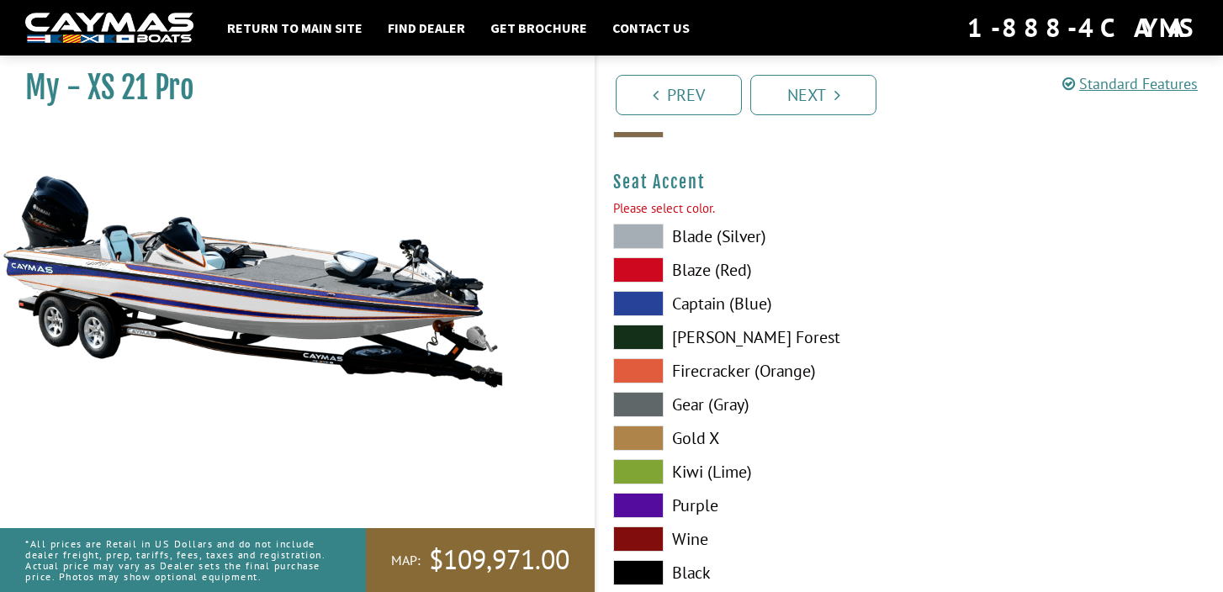
scroll to position [9267, 0]
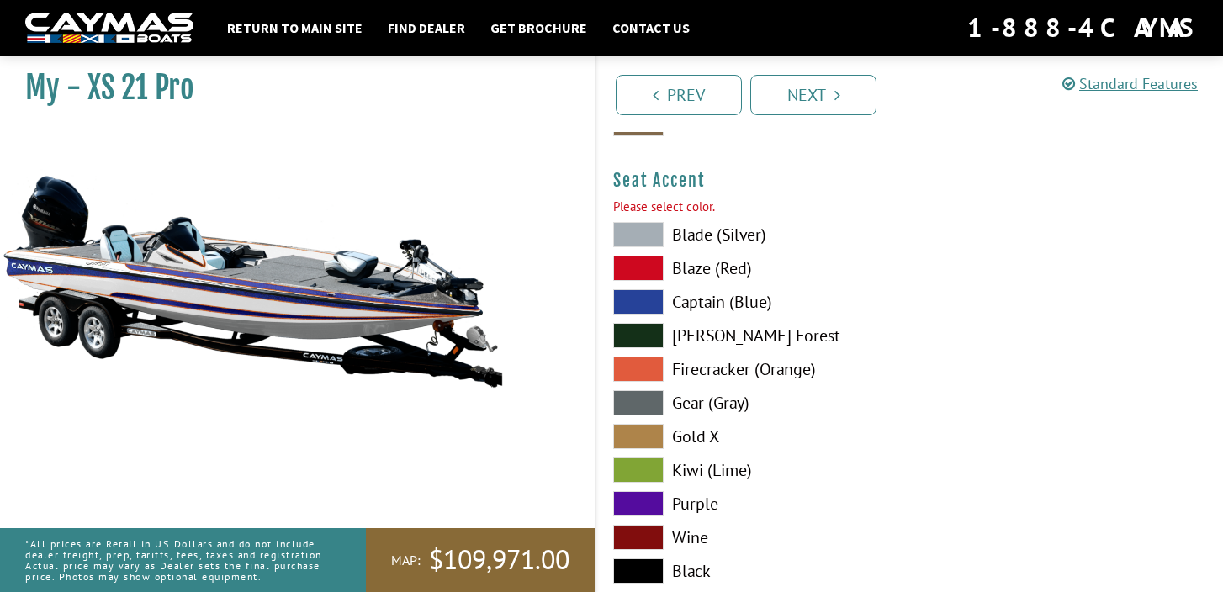
click at [651, 307] on span at bounding box center [638, 301] width 50 height 25
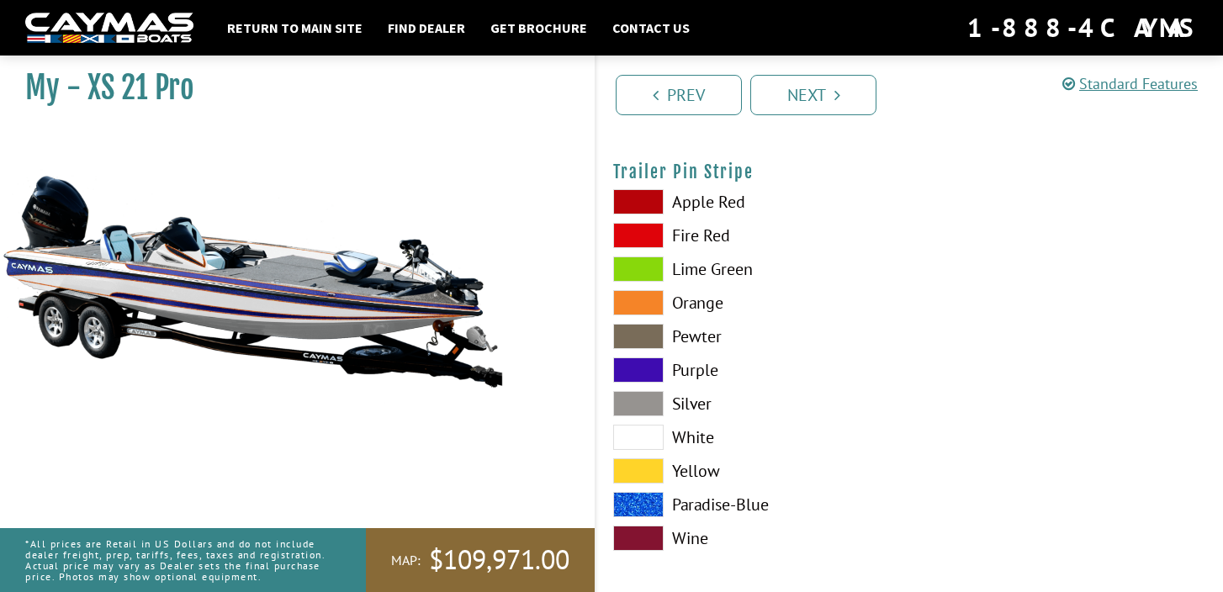
scroll to position [9727, 0]
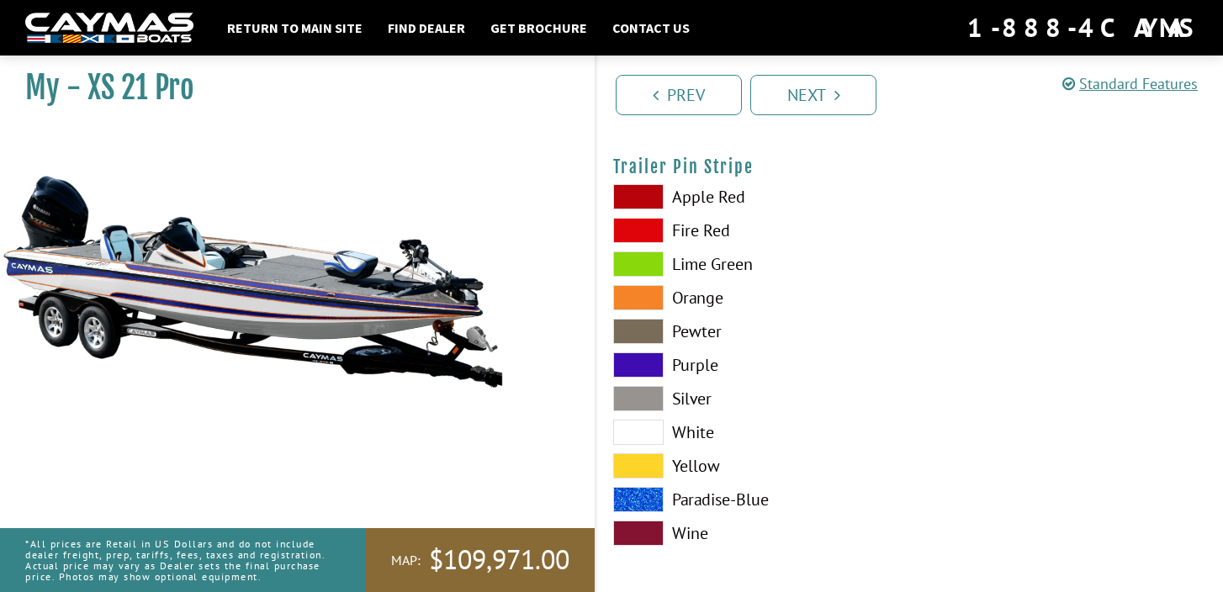
click at [642, 406] on span at bounding box center [638, 398] width 50 height 25
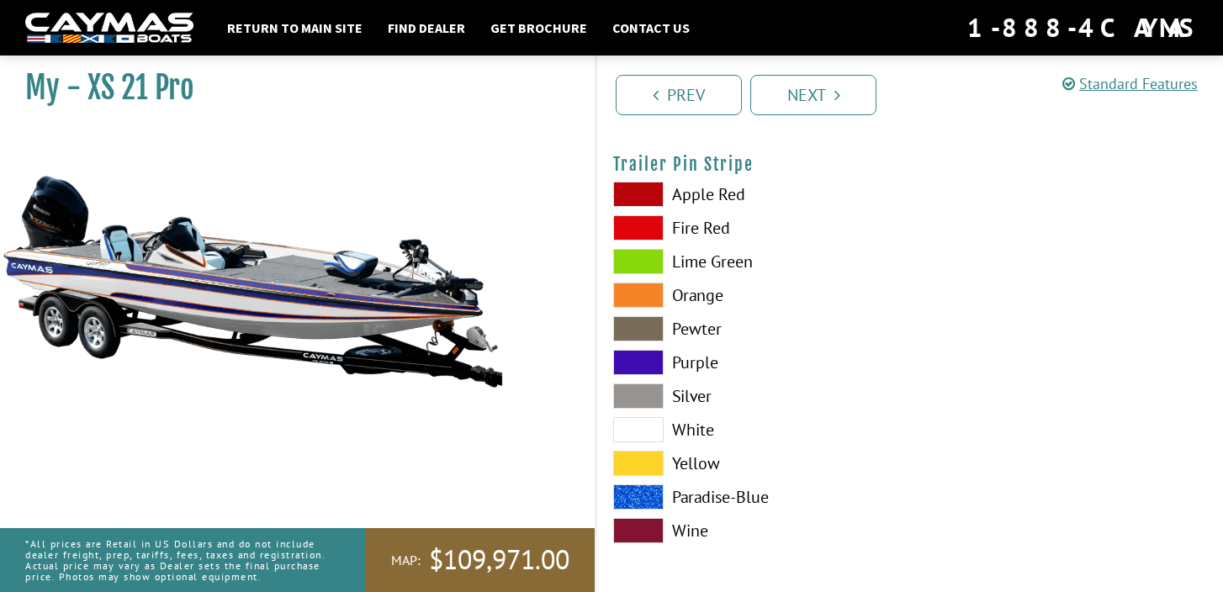
scroll to position [9729, 0]
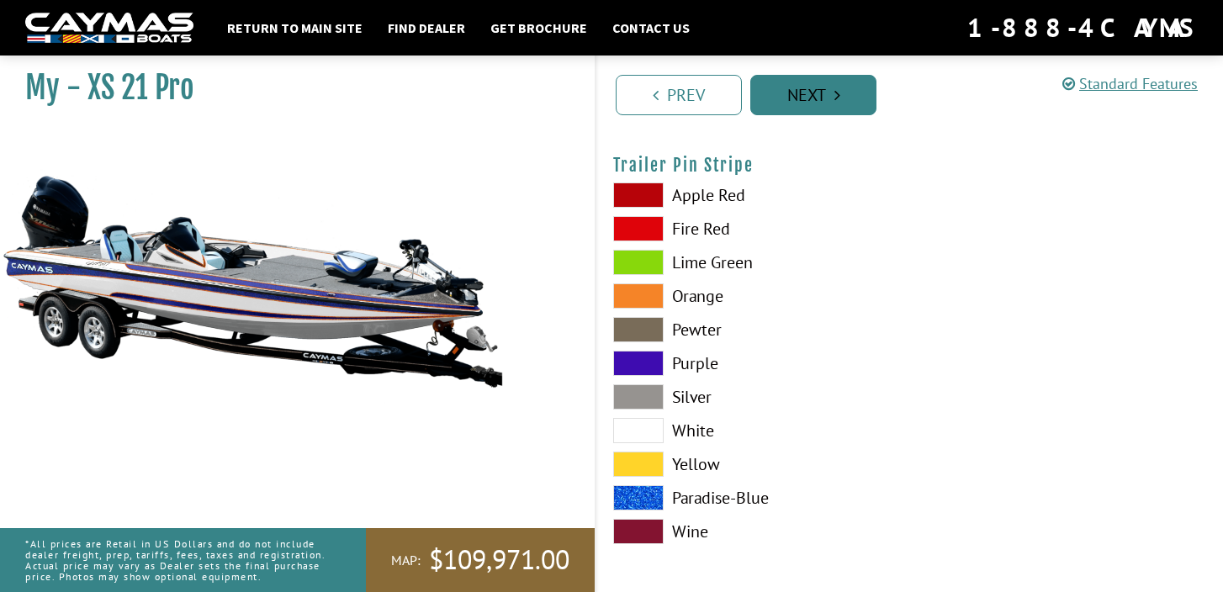
click at [803, 93] on link "Next" at bounding box center [813, 95] width 126 height 40
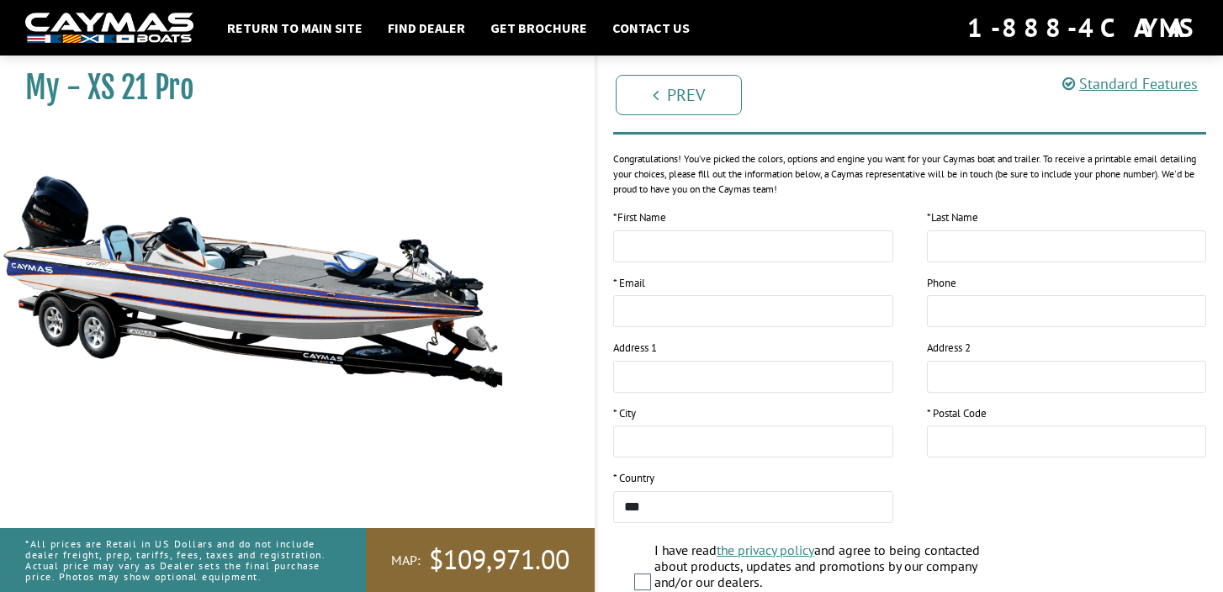
scroll to position [203, 0]
click at [747, 244] on input "text" at bounding box center [753, 245] width 280 height 32
type input "*****"
click at [970, 252] on input "text" at bounding box center [1067, 245] width 280 height 32
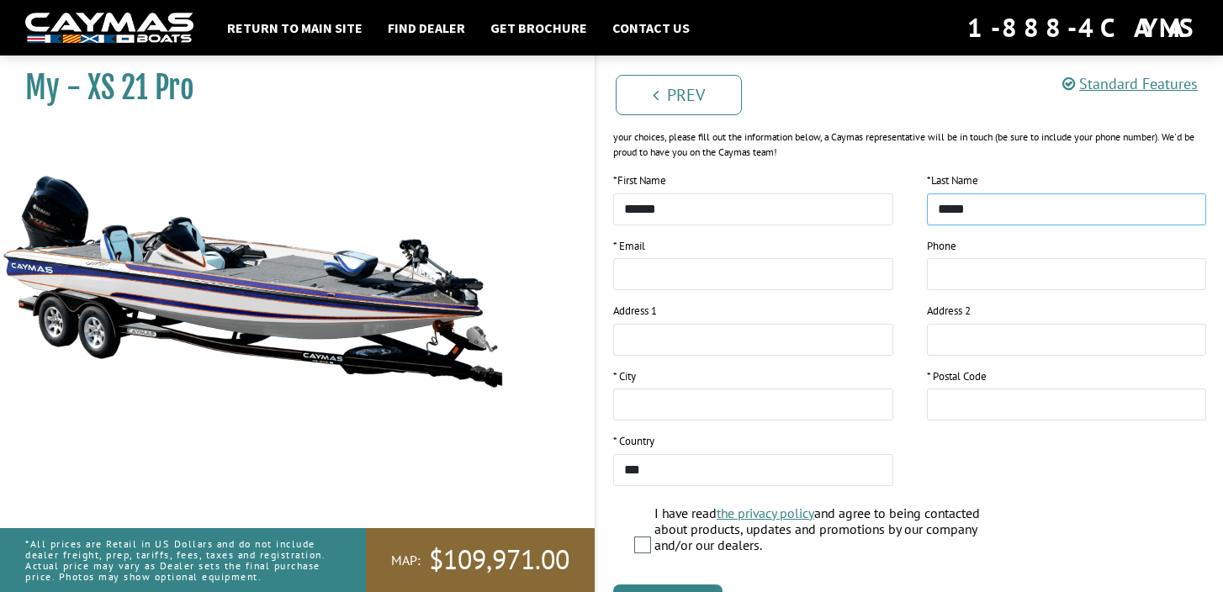
scroll to position [236, 0]
type input "*"
click at [771, 211] on input "*****" at bounding box center [753, 212] width 280 height 32
type input "*"
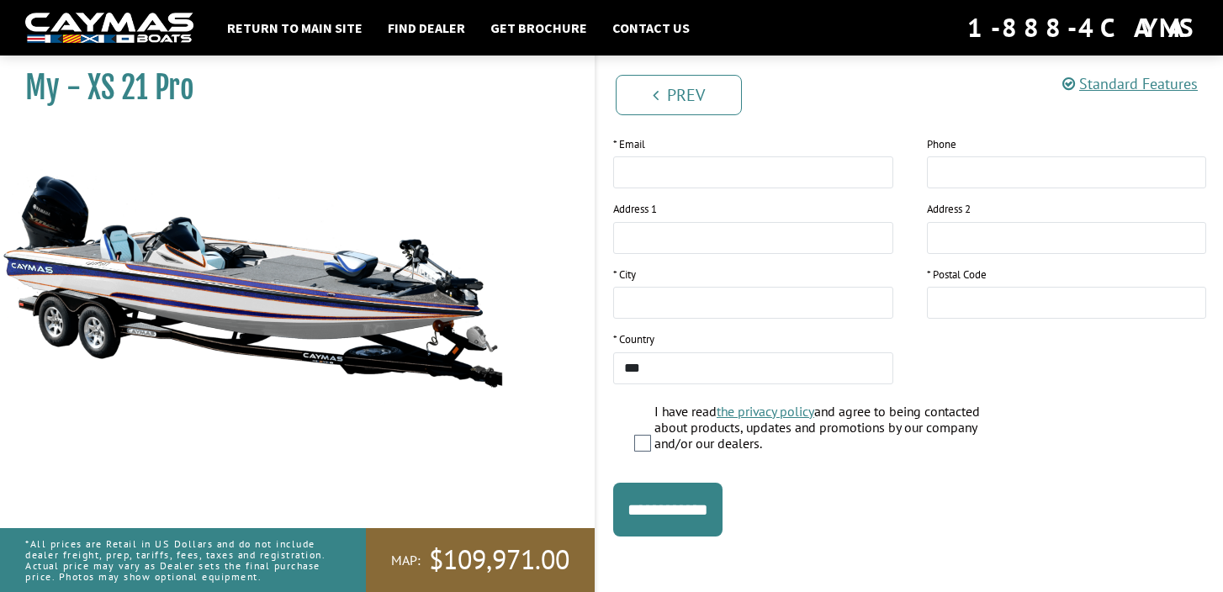
scroll to position [340, 0]
click at [684, 506] on input "**********" at bounding box center [667, 510] width 109 height 54
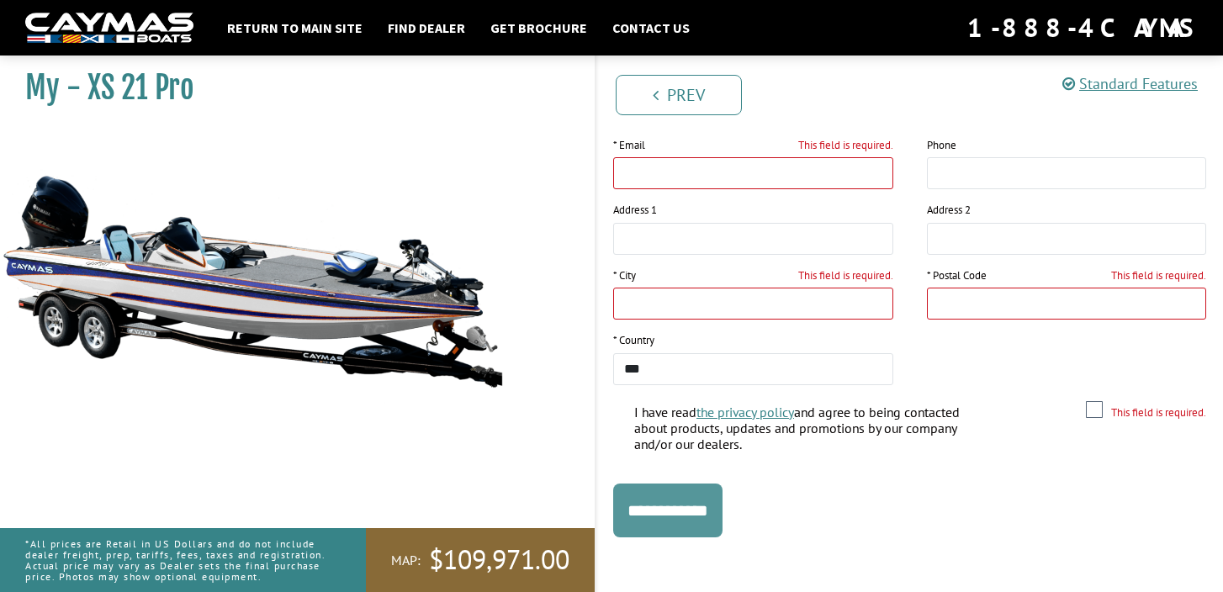
click at [684, 506] on input "**********" at bounding box center [667, 510] width 109 height 54
click at [291, 298] on img at bounding box center [252, 281] width 504 height 306
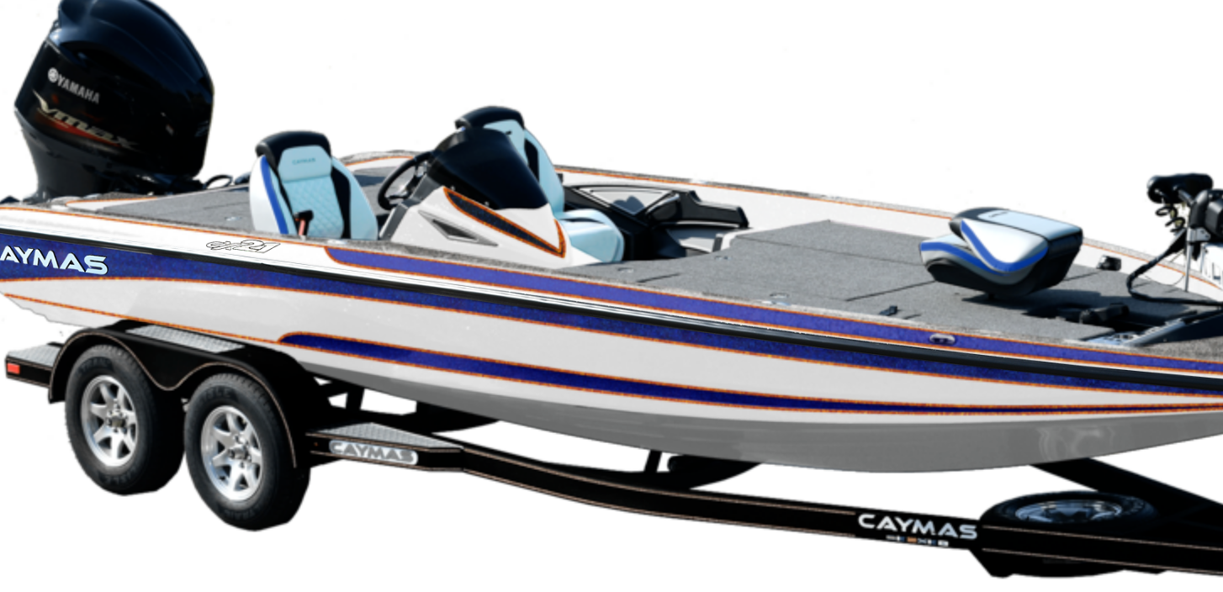
scroll to position [302, 0]
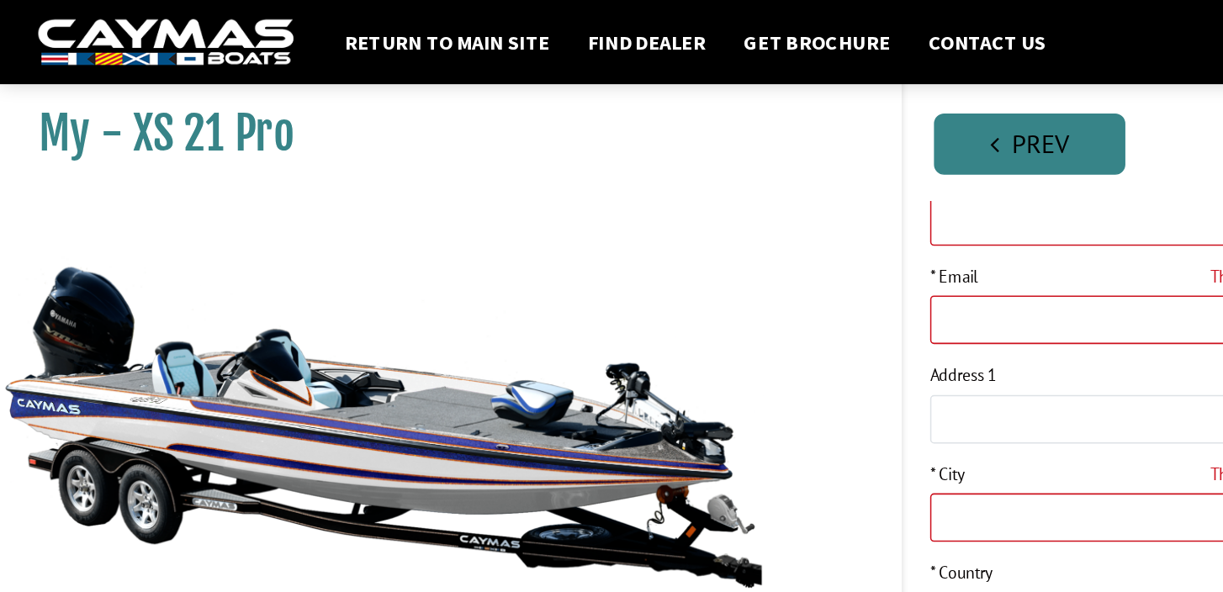
click at [663, 94] on link "Prev" at bounding box center [678, 95] width 126 height 40
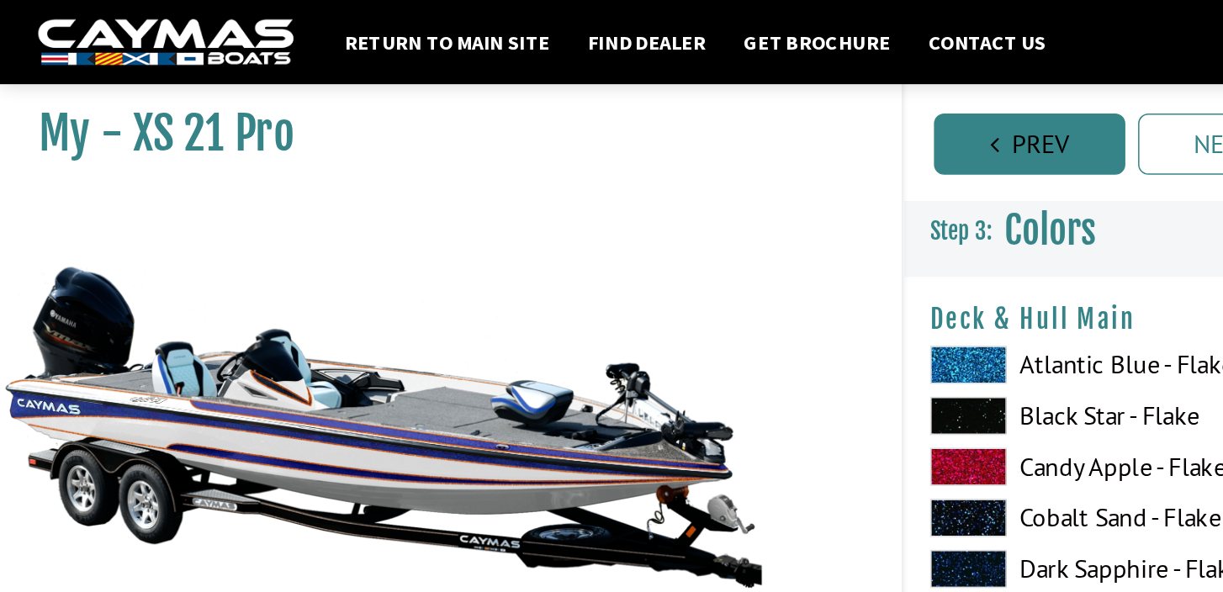
scroll to position [0, 0]
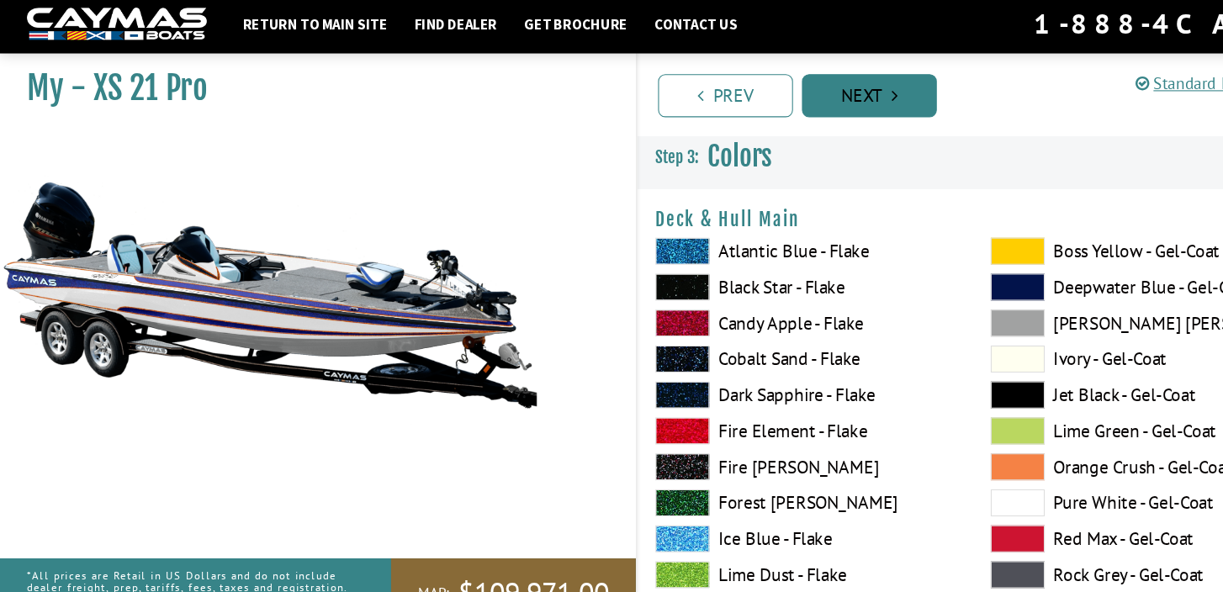
click at [817, 88] on link "Next" at bounding box center [813, 95] width 126 height 40
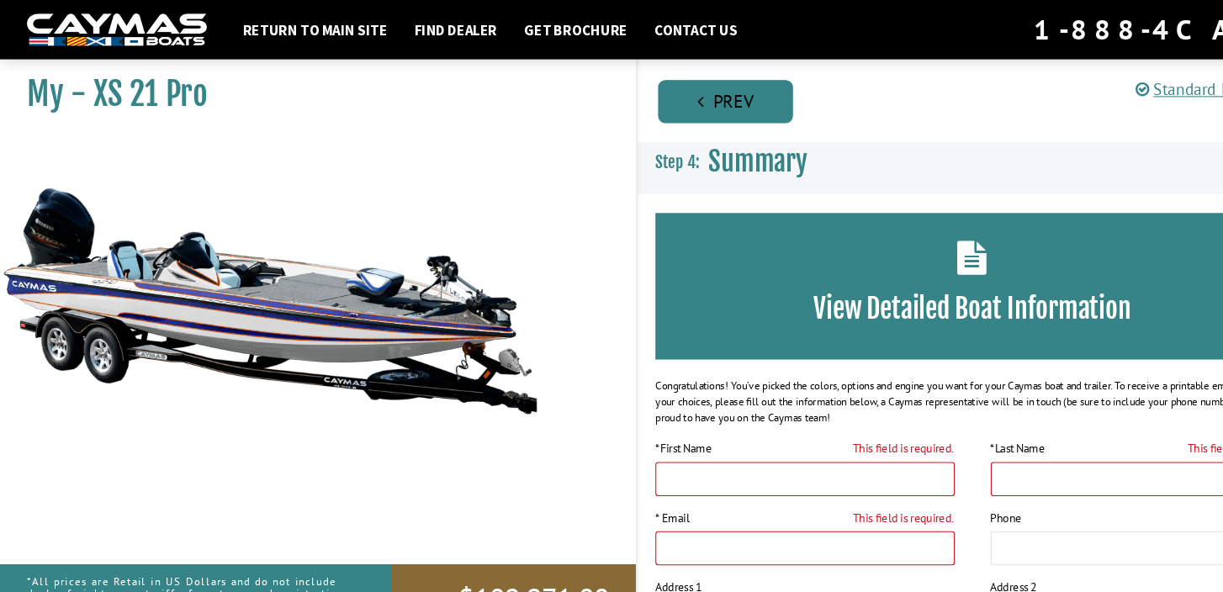
click at [681, 102] on link "Prev" at bounding box center [678, 95] width 126 height 40
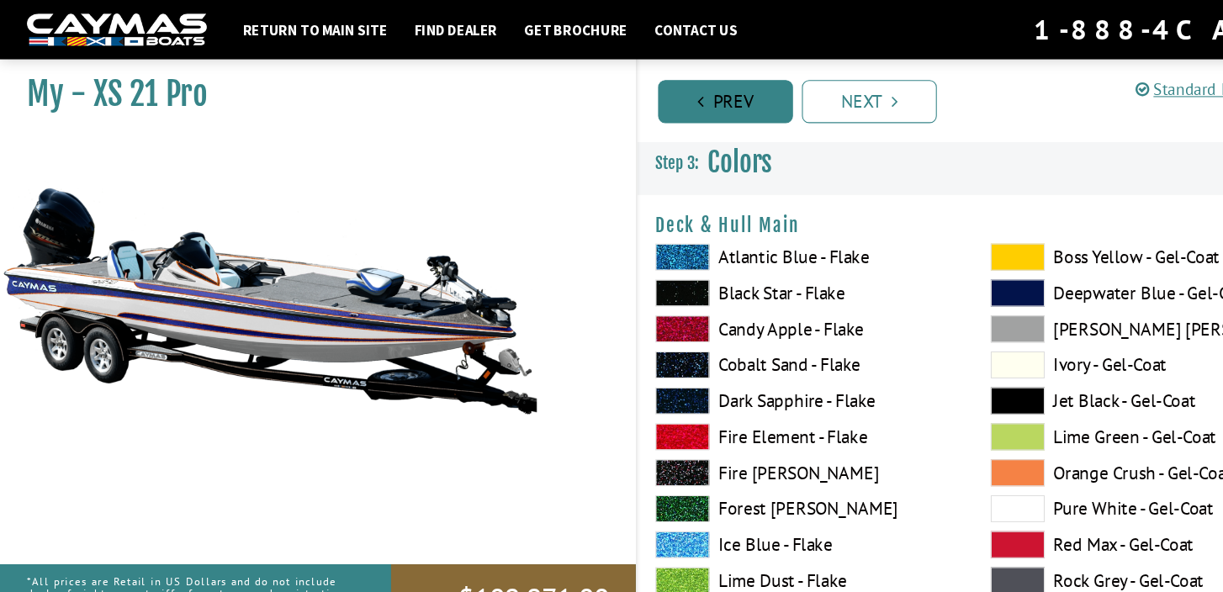
click at [681, 102] on link "Prev" at bounding box center [678, 95] width 126 height 40
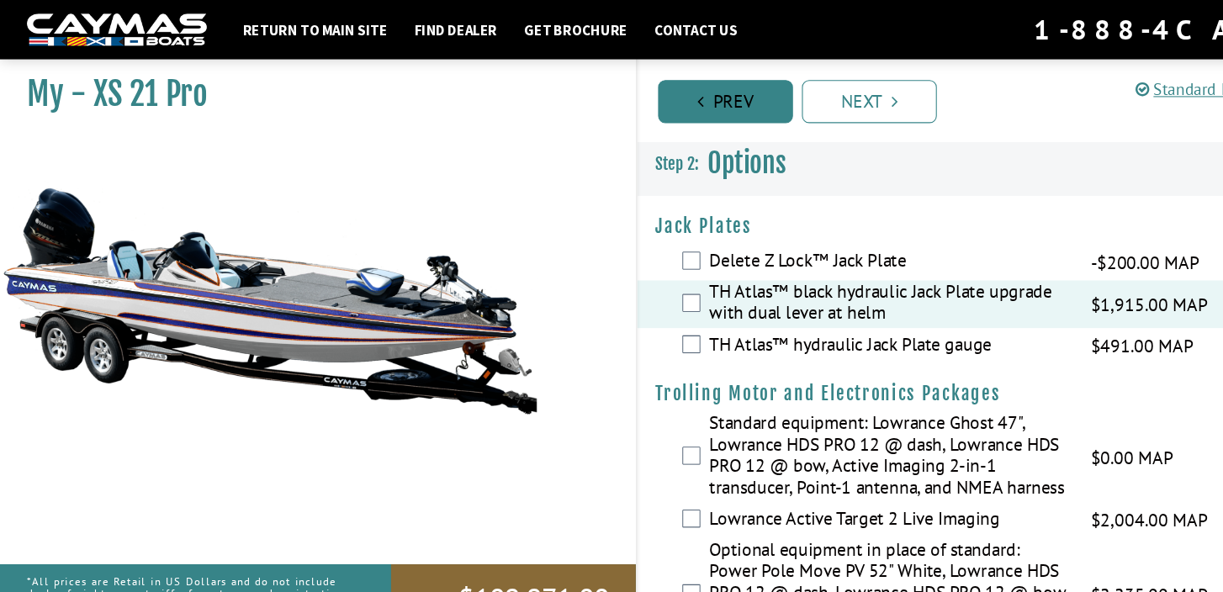
click at [681, 101] on link "Prev" at bounding box center [678, 95] width 126 height 40
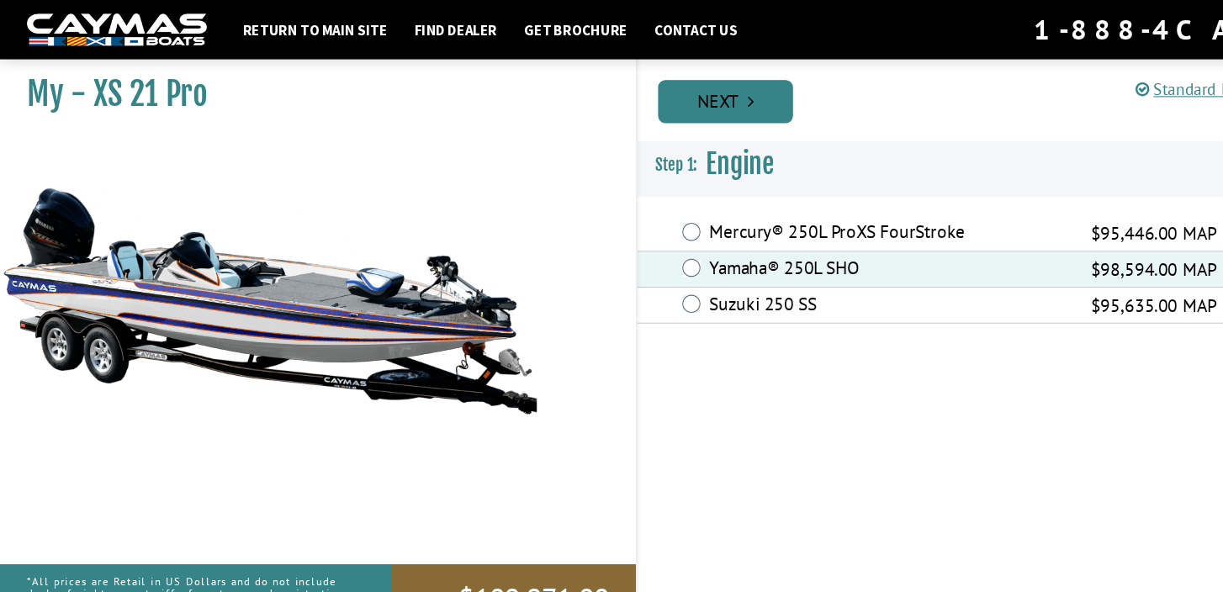
click at [697, 94] on link "Next" at bounding box center [678, 95] width 126 height 40
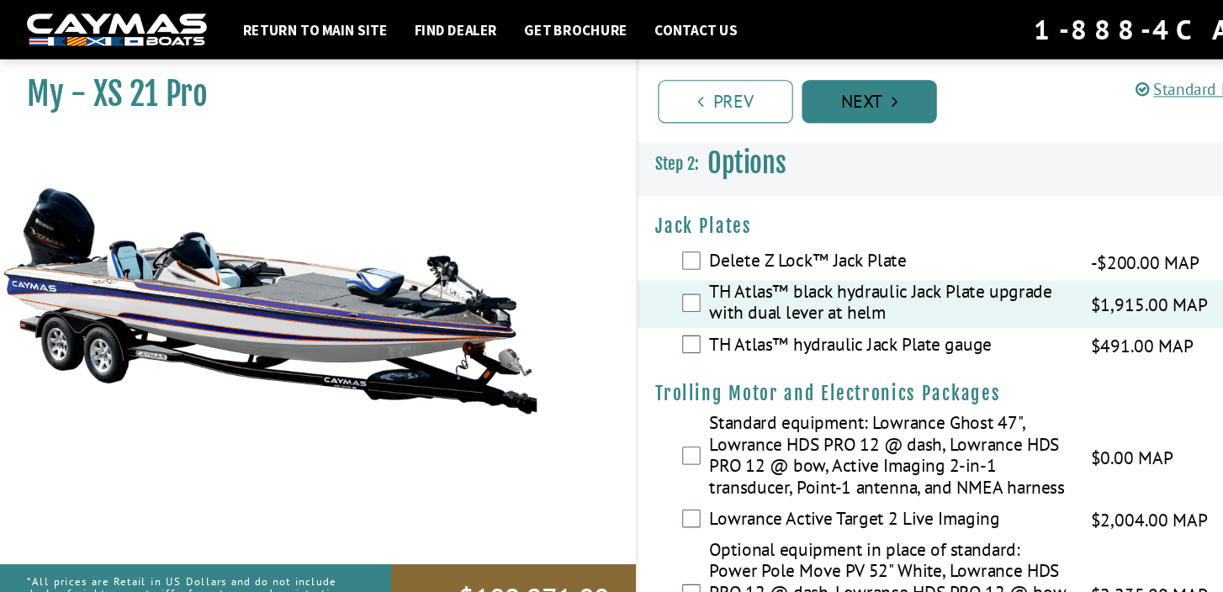
click at [800, 98] on link "Next" at bounding box center [813, 95] width 126 height 40
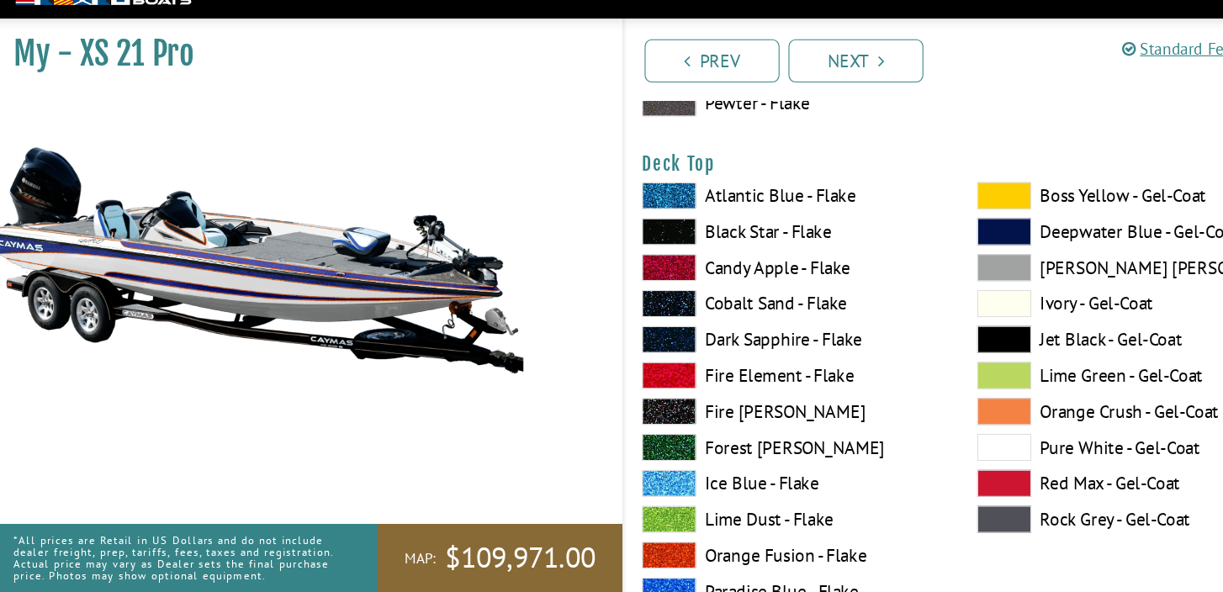
scroll to position [2110, 0]
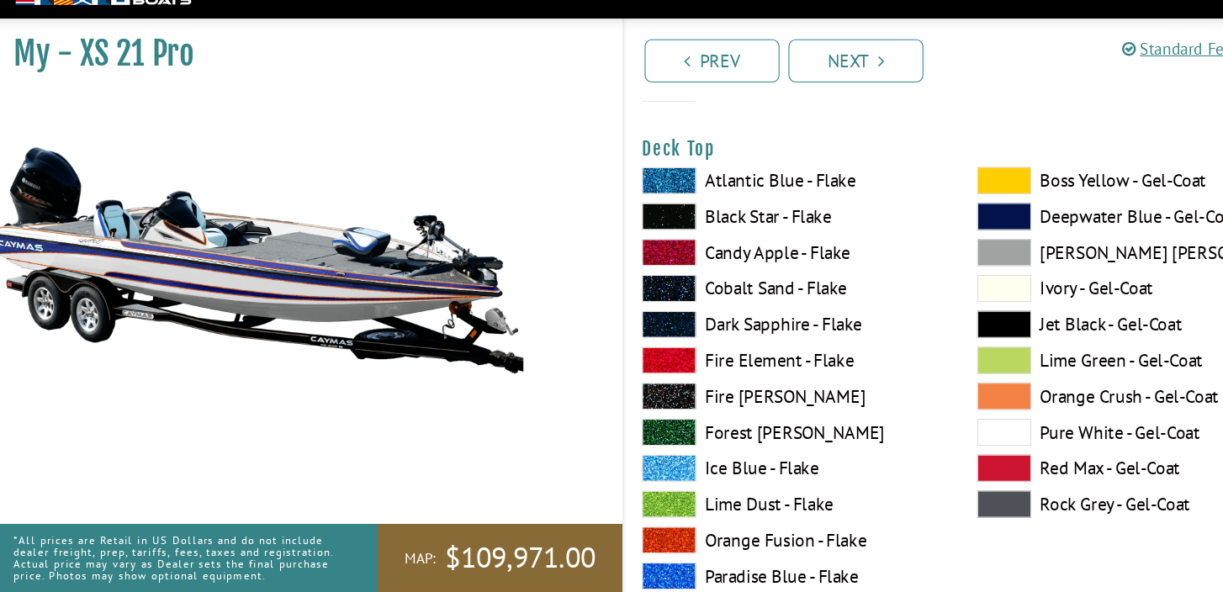
click at [635, 329] on span at bounding box center [638, 341] width 50 height 25
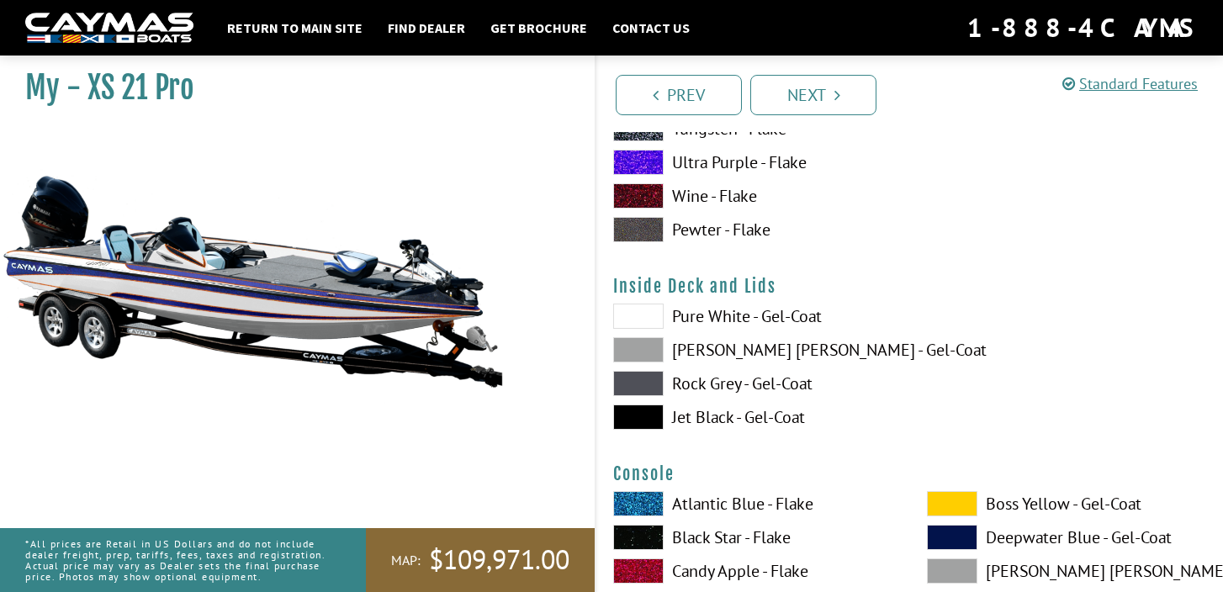
scroll to position [3388, 0]
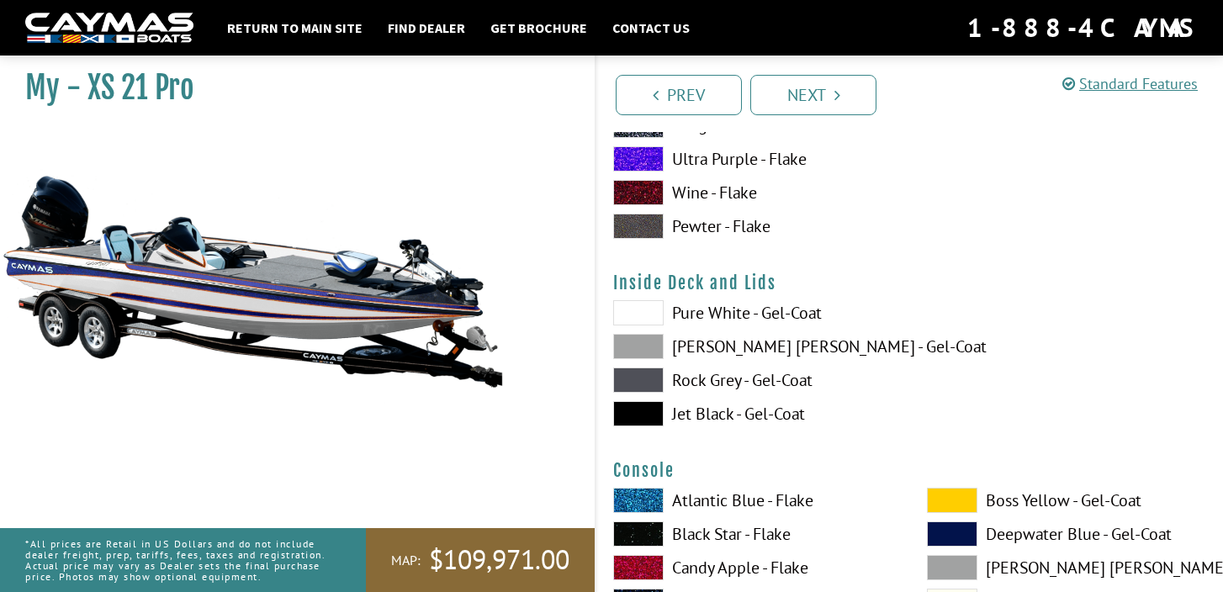
click at [646, 351] on span at bounding box center [638, 346] width 50 height 25
click at [648, 321] on span at bounding box center [638, 312] width 50 height 25
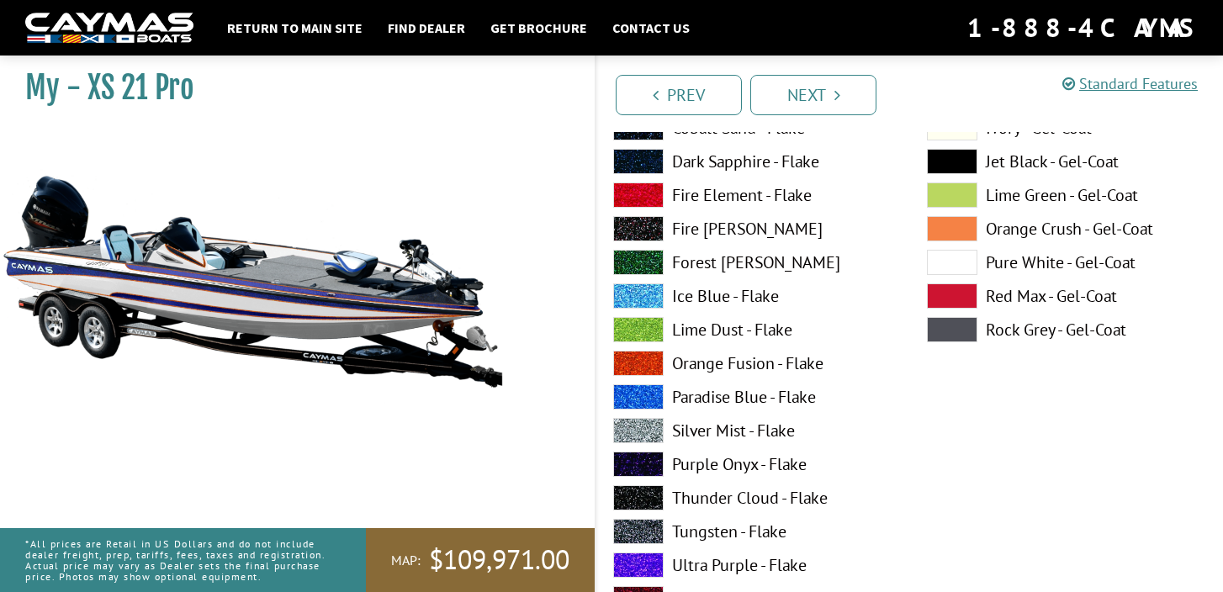
scroll to position [3865, 0]
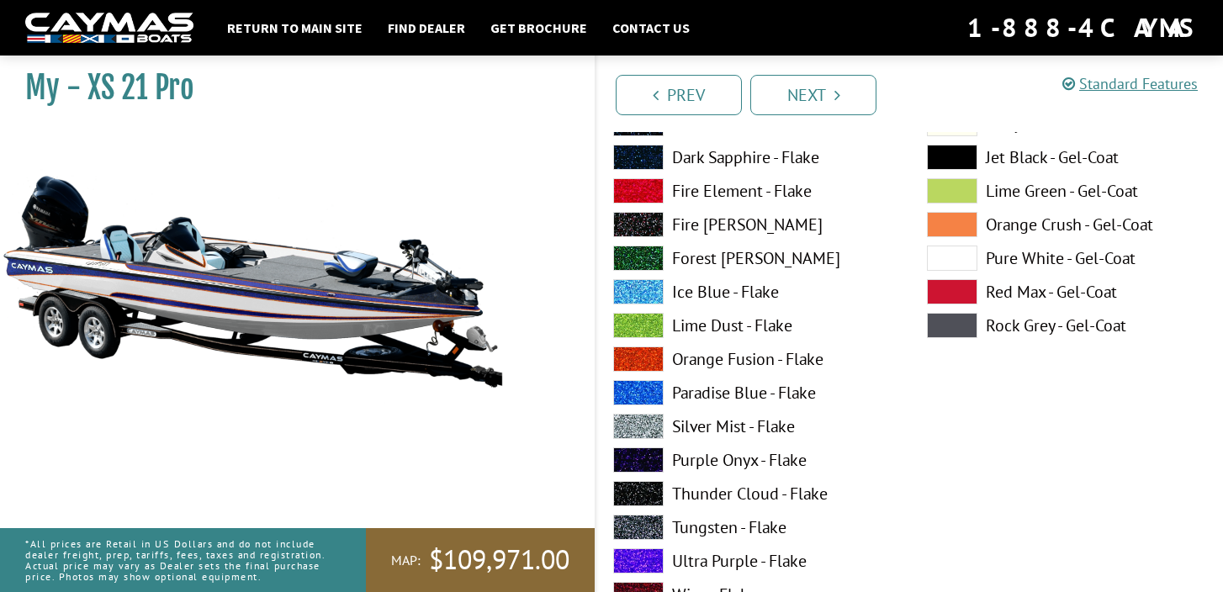
click at [642, 433] on span at bounding box center [638, 426] width 50 height 25
click at [958, 259] on span at bounding box center [952, 258] width 50 height 25
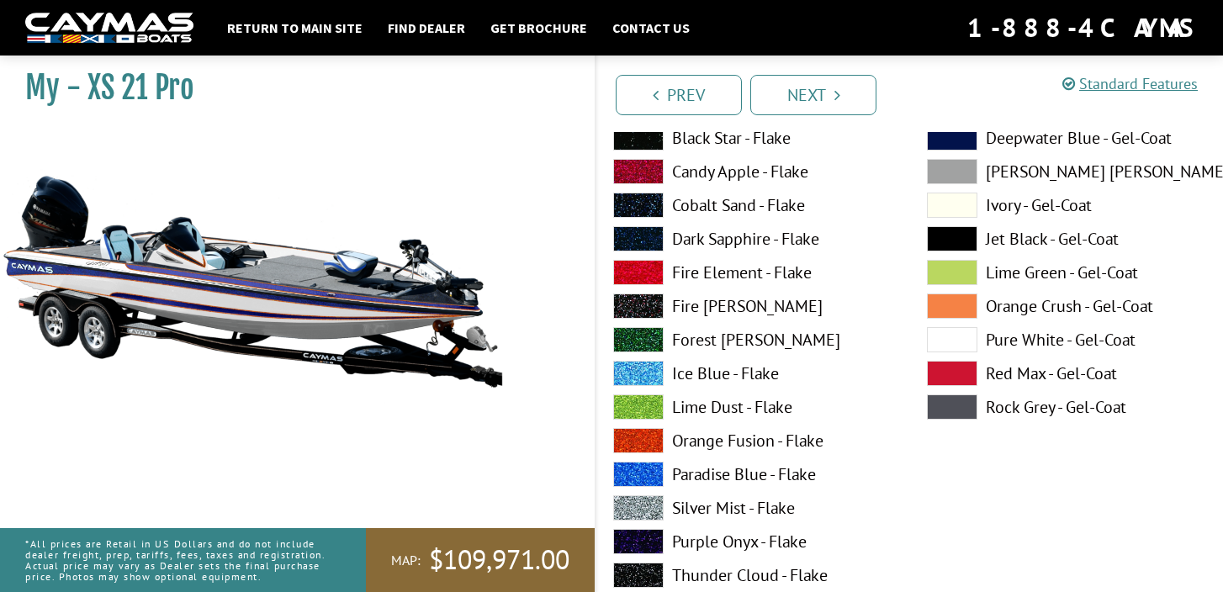
scroll to position [3783, 0]
